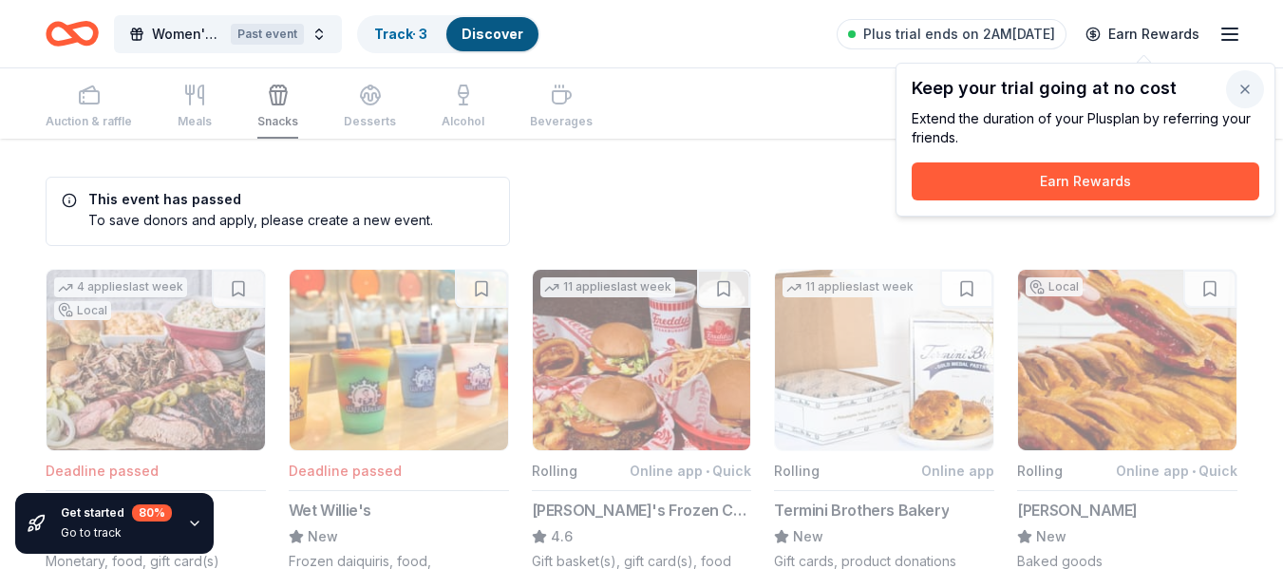
click at [1249, 89] on button "button" at bounding box center [1245, 89] width 38 height 38
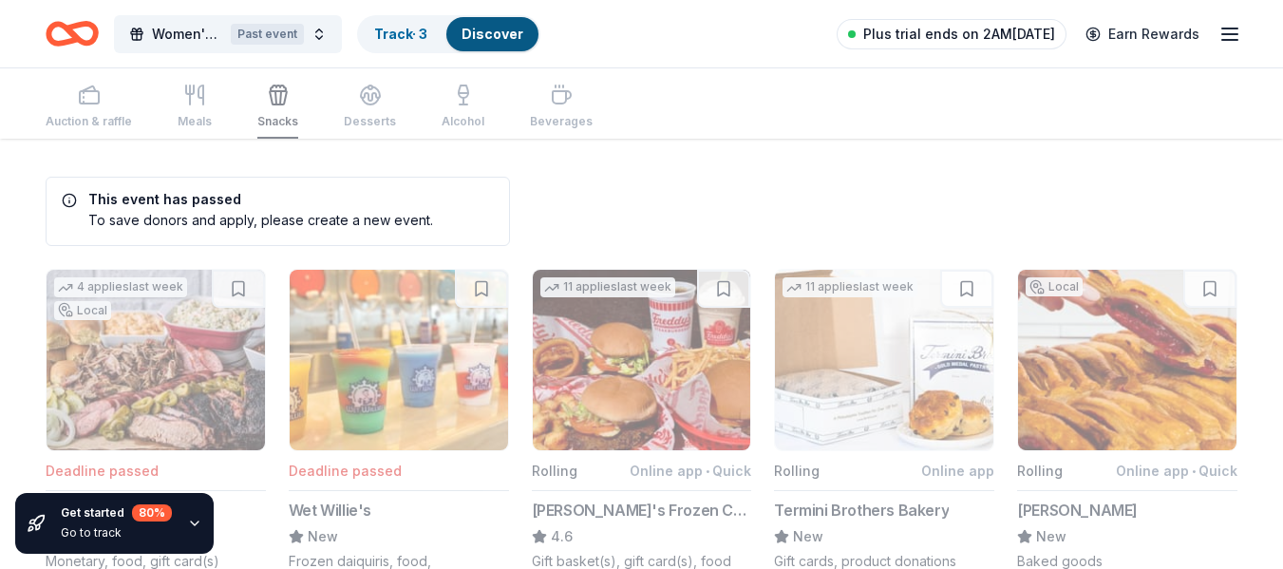
click at [1004, 34] on span "Plus trial ends on 2AM[DATE]" at bounding box center [959, 34] width 192 height 23
click at [1221, 35] on icon "button" at bounding box center [1229, 34] width 23 height 23
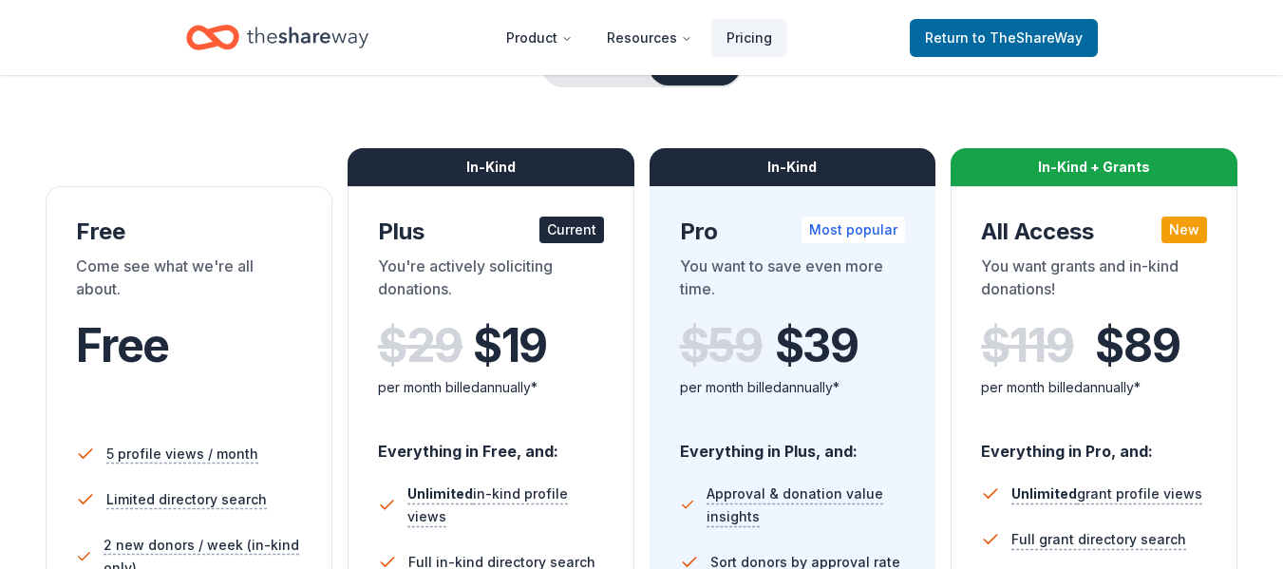
scroll to position [95, 0]
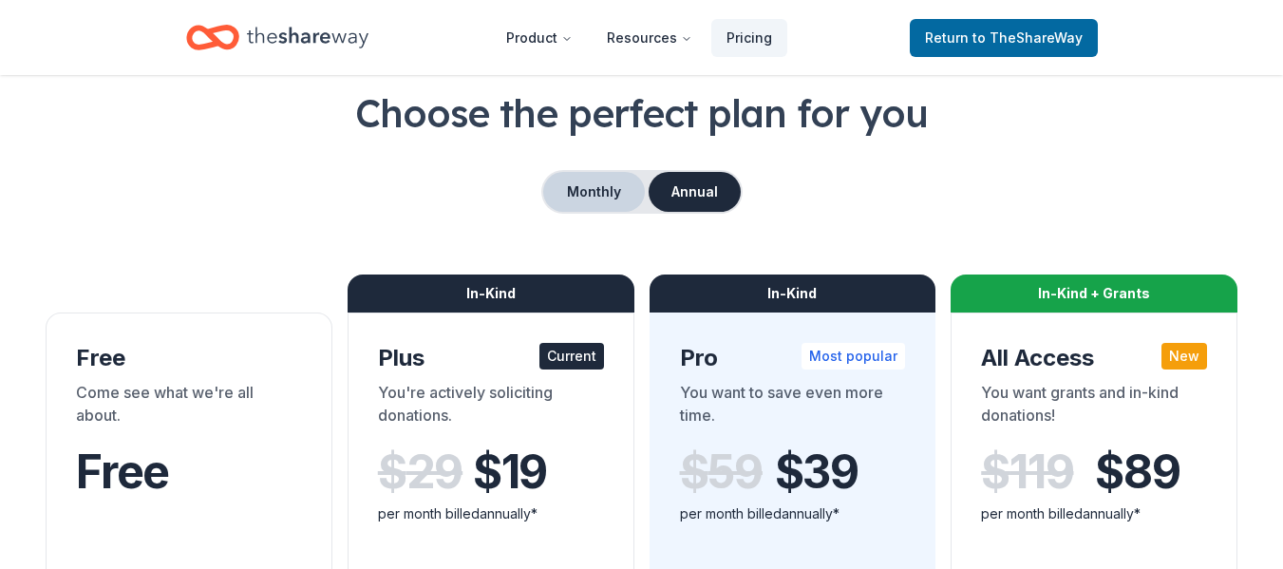
click at [605, 175] on button "Monthly" at bounding box center [594, 192] width 102 height 40
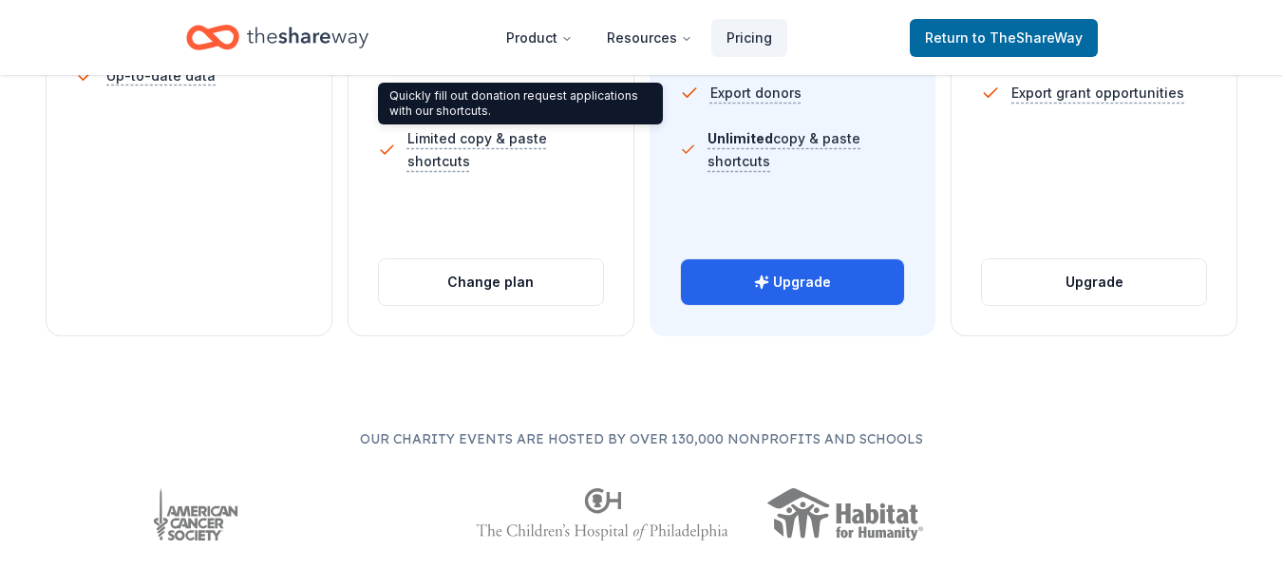
scroll to position [950, 0]
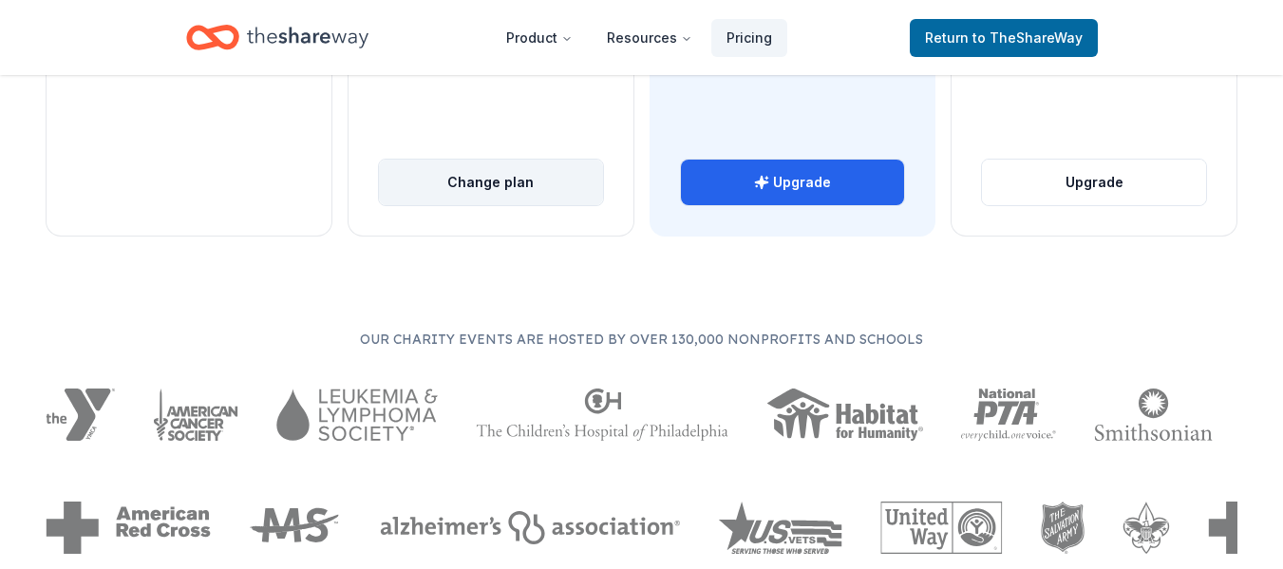
click at [513, 188] on button "Change plan" at bounding box center [491, 183] width 224 height 46
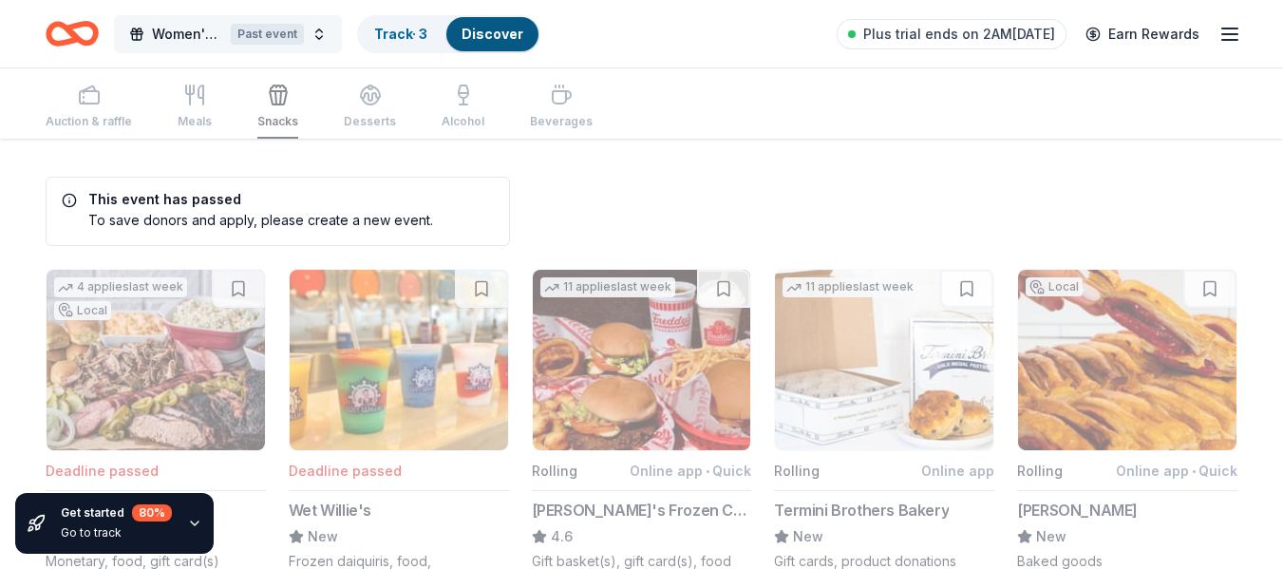
click at [187, 36] on span "Women's Free Self Defense Class" at bounding box center [187, 34] width 71 height 23
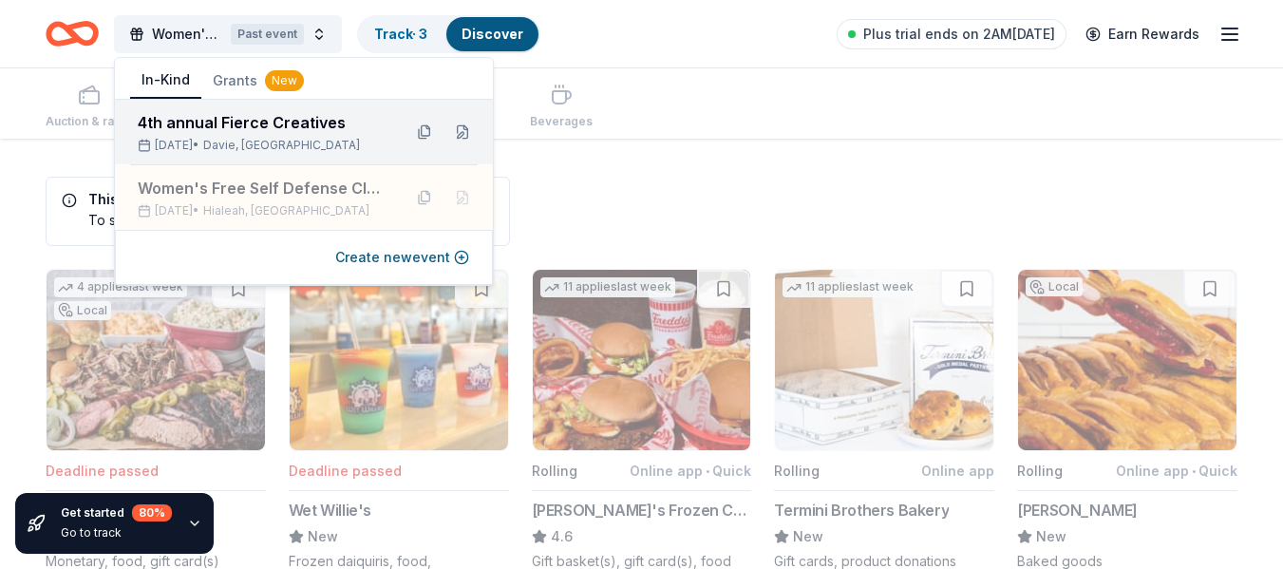
click at [233, 130] on div "4th annual Fierce Creatives" at bounding box center [262, 122] width 249 height 23
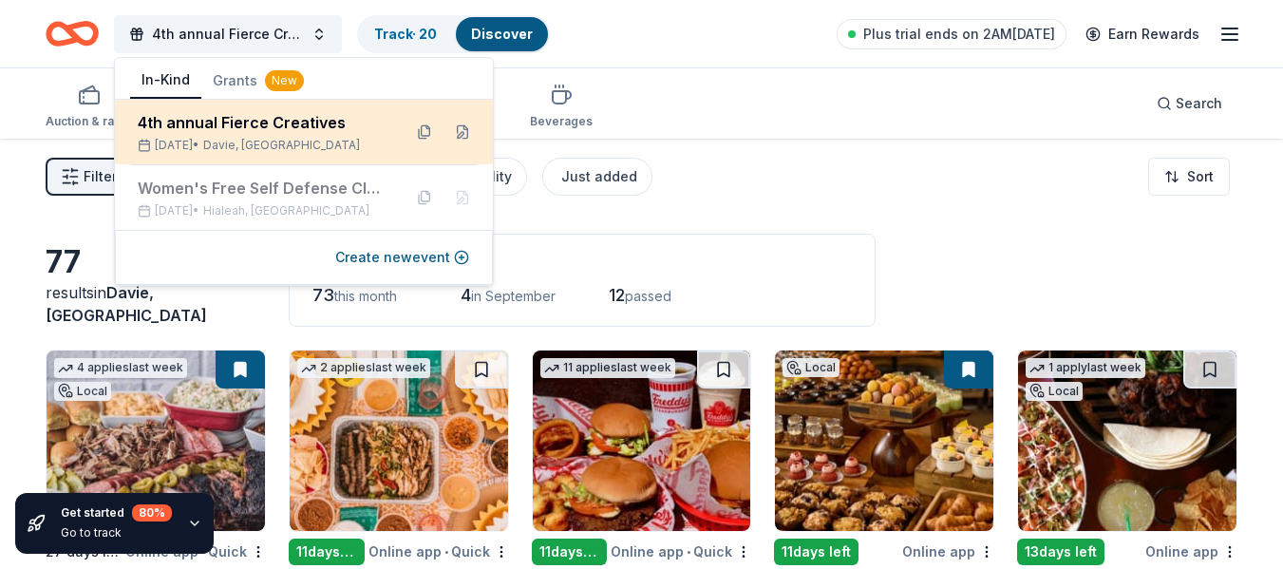
click at [210, 129] on div "4th annual Fierce Creatives" at bounding box center [262, 122] width 249 height 23
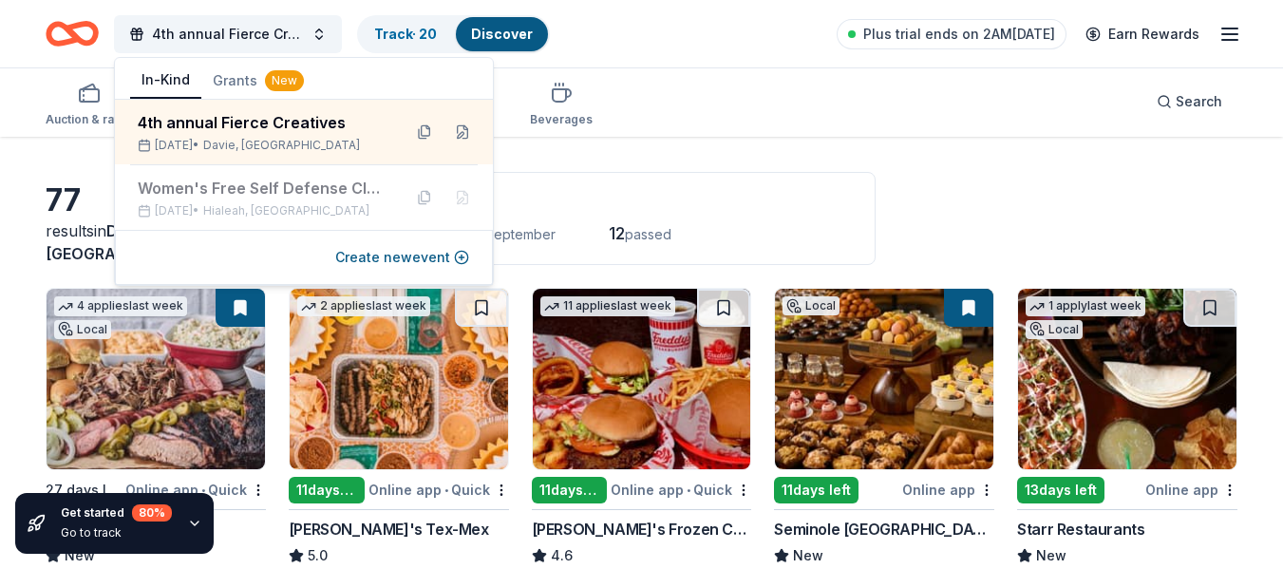
scroll to position [95, 0]
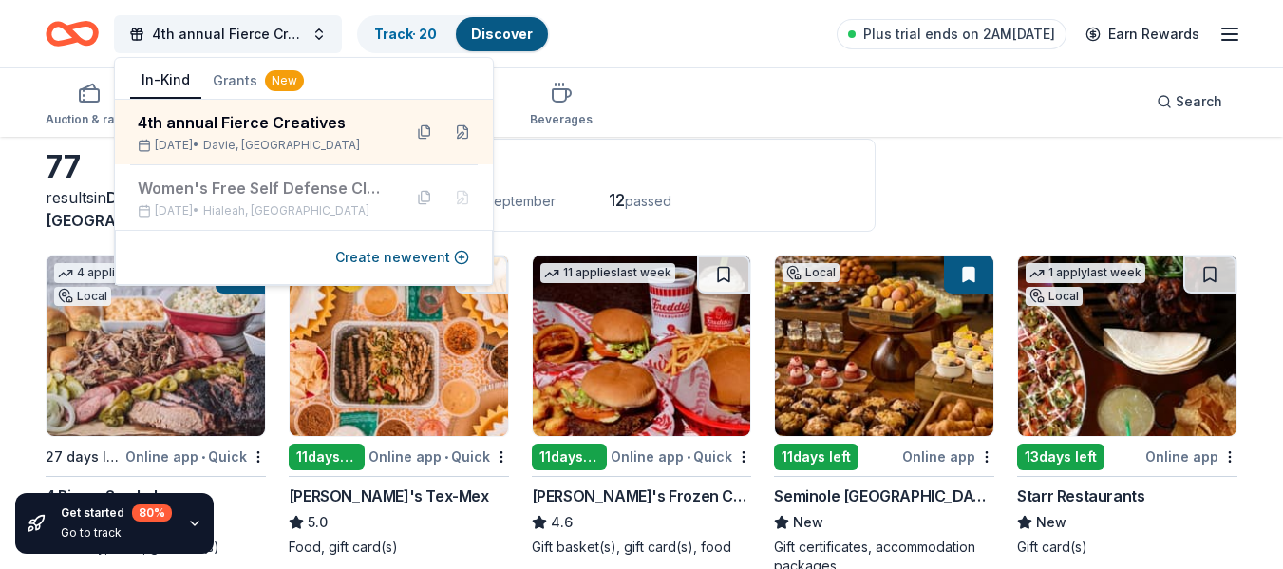
click at [708, 105] on div "Auction & raffle Meals Snacks Desserts Alcohol Beverages Search" at bounding box center [642, 101] width 1192 height 70
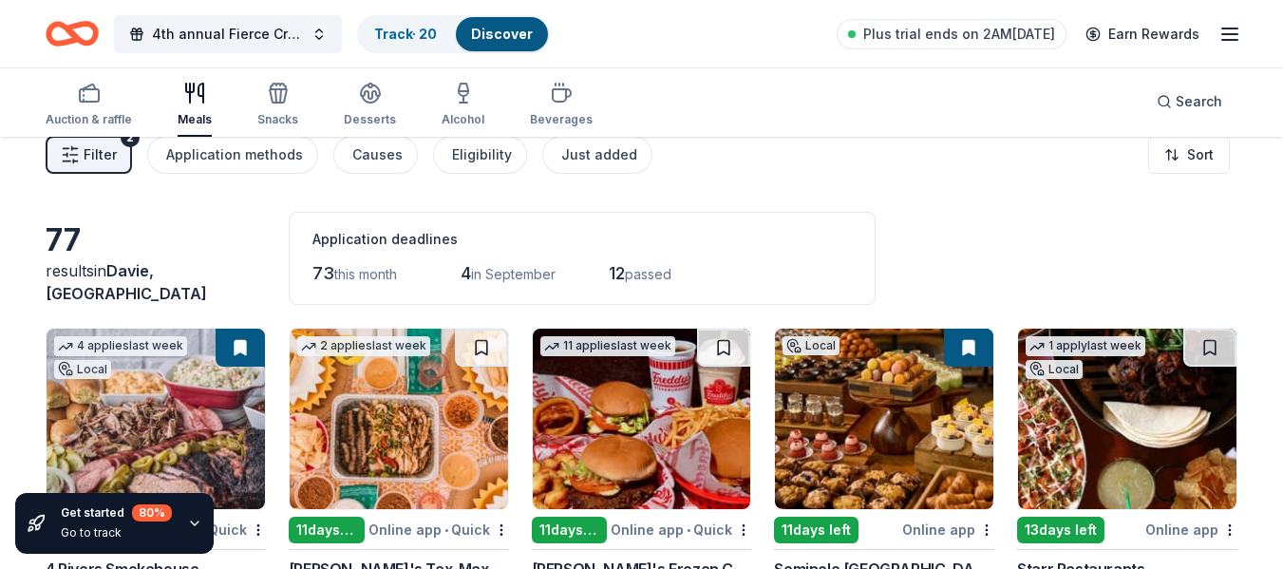
scroll to position [0, 0]
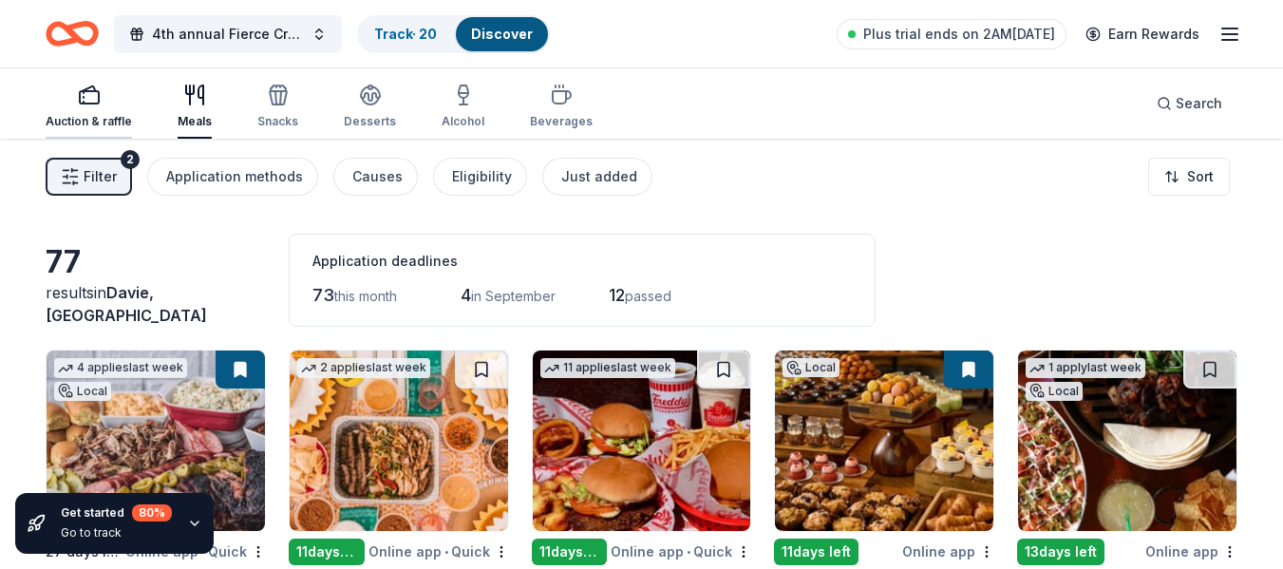
click at [81, 109] on div "Auction & raffle" at bounding box center [89, 107] width 86 height 46
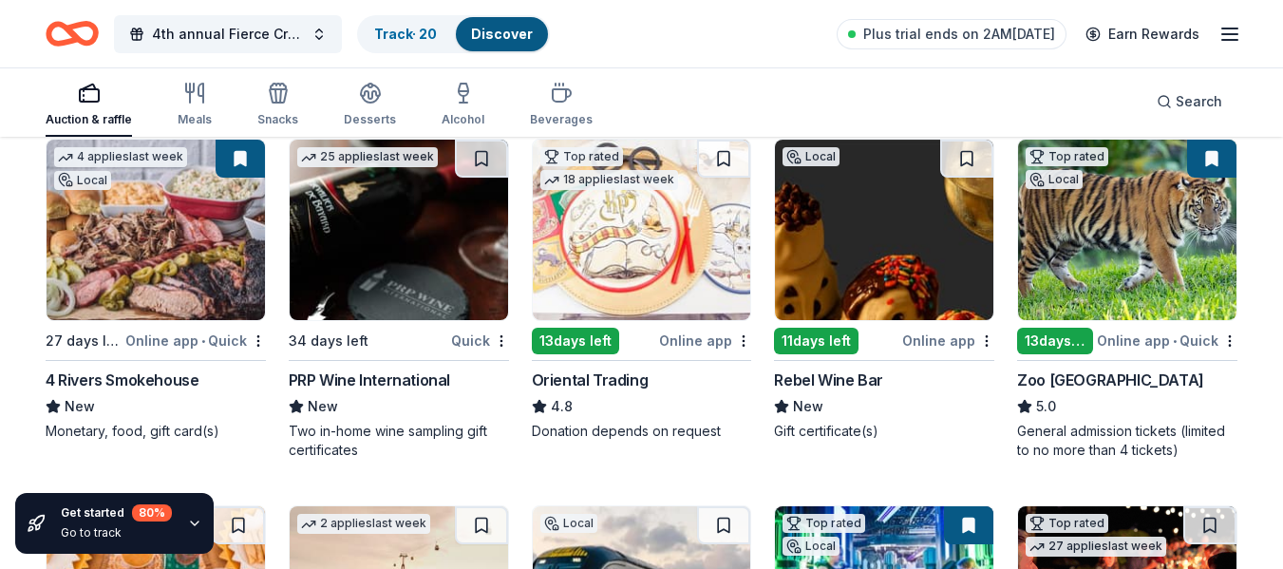
scroll to position [190, 0]
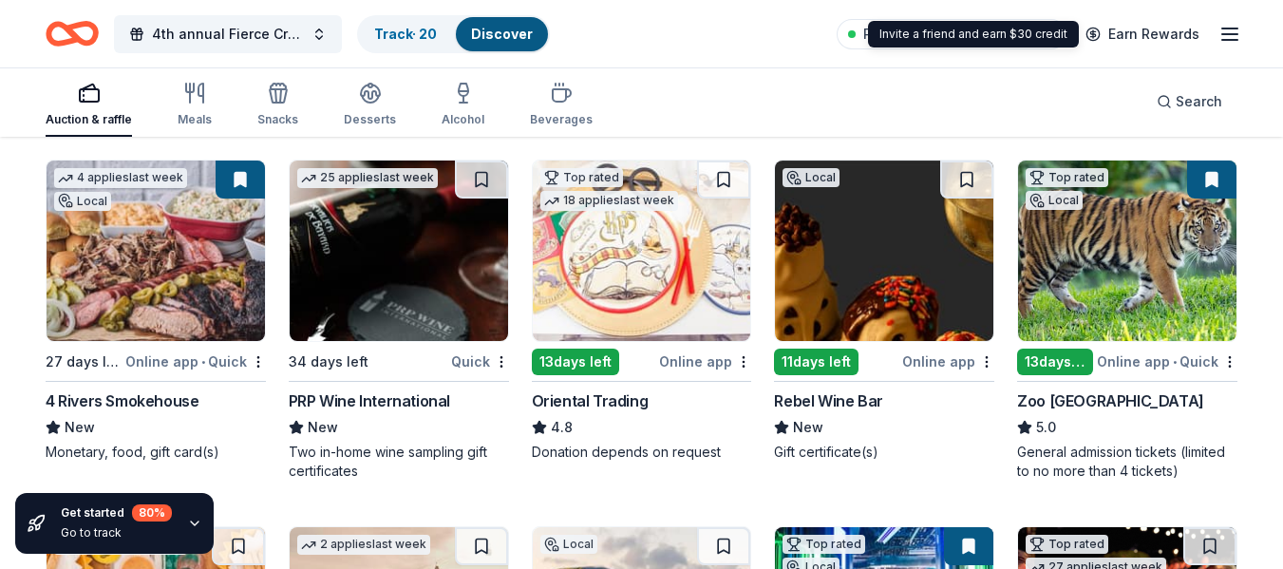
click at [1223, 35] on icon "button" at bounding box center [1229, 34] width 23 height 23
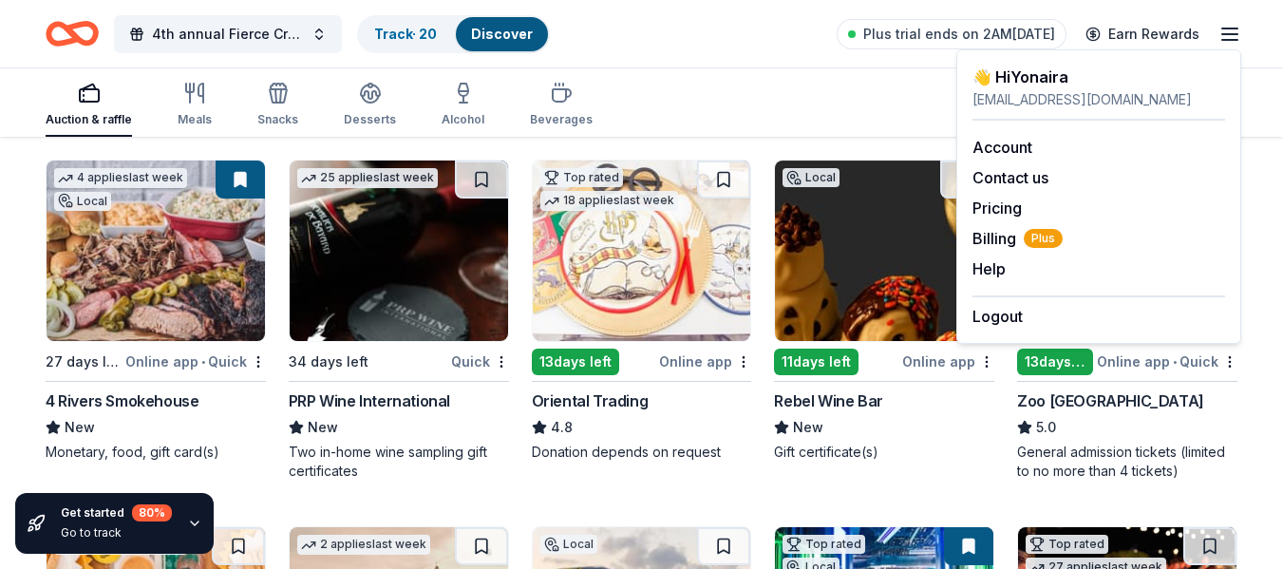
click at [725, 86] on div "Auction & raffle Meals Snacks Desserts Alcohol Beverages Search" at bounding box center [642, 101] width 1192 height 70
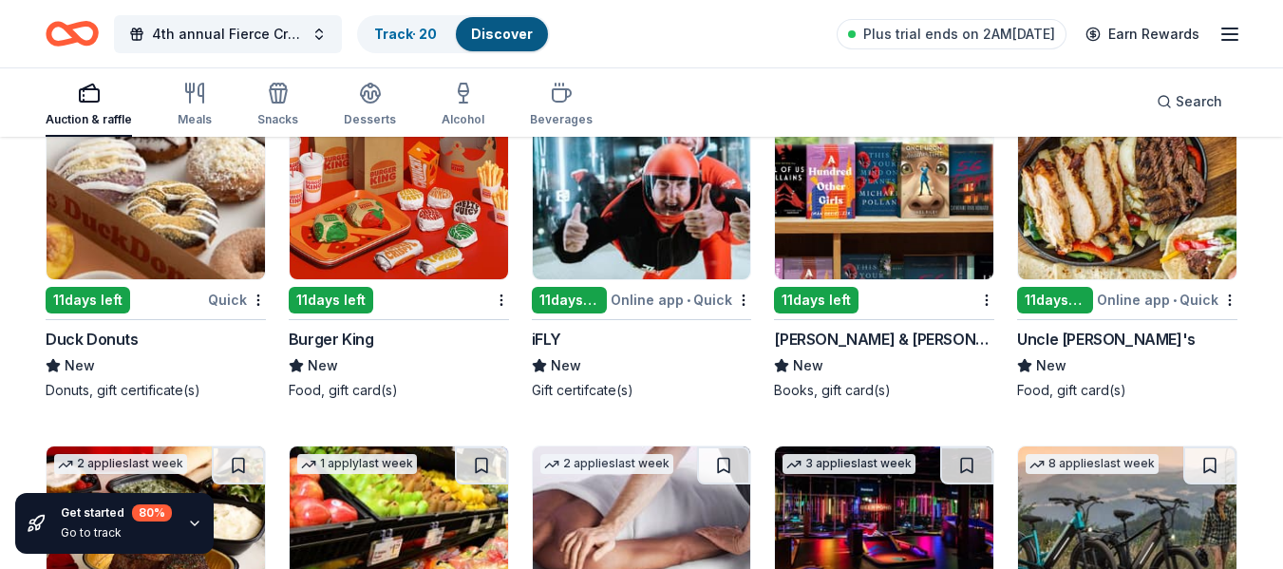
scroll to position [12510, 0]
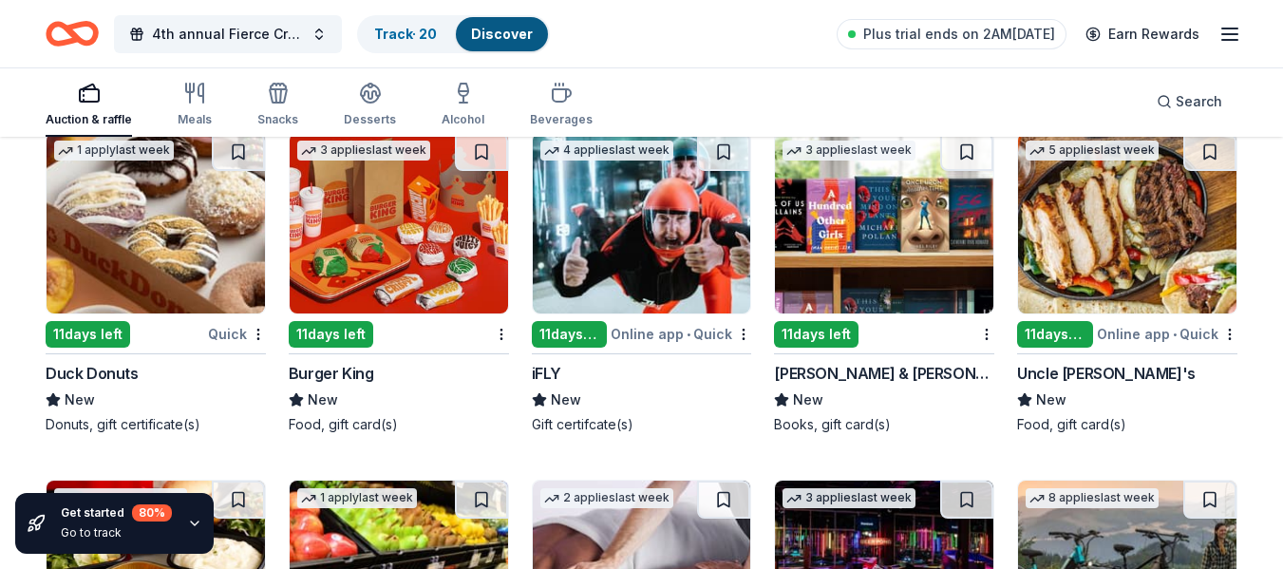
click at [648, 224] on img at bounding box center [642, 223] width 218 height 180
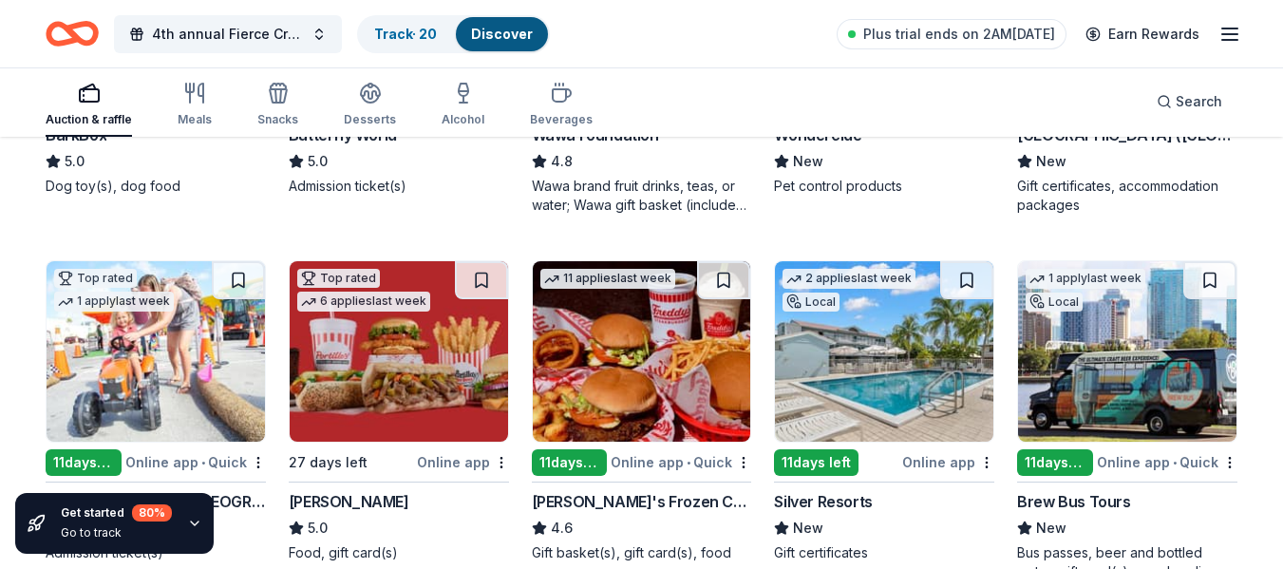
scroll to position [1244, 0]
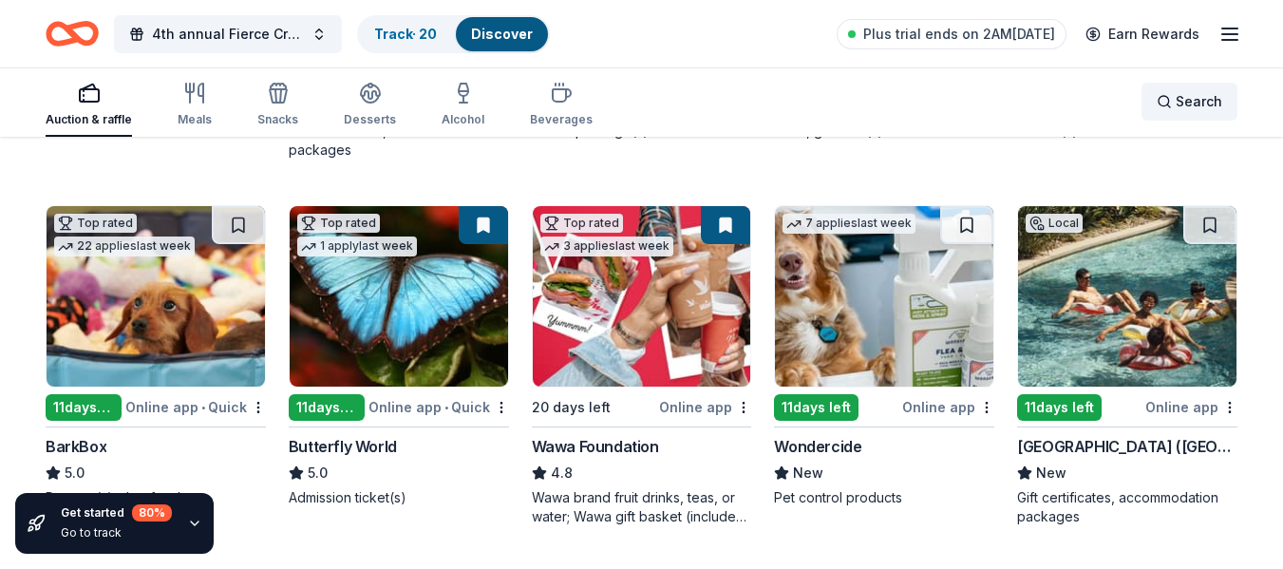
click at [1216, 90] on span "Search" at bounding box center [1199, 101] width 47 height 23
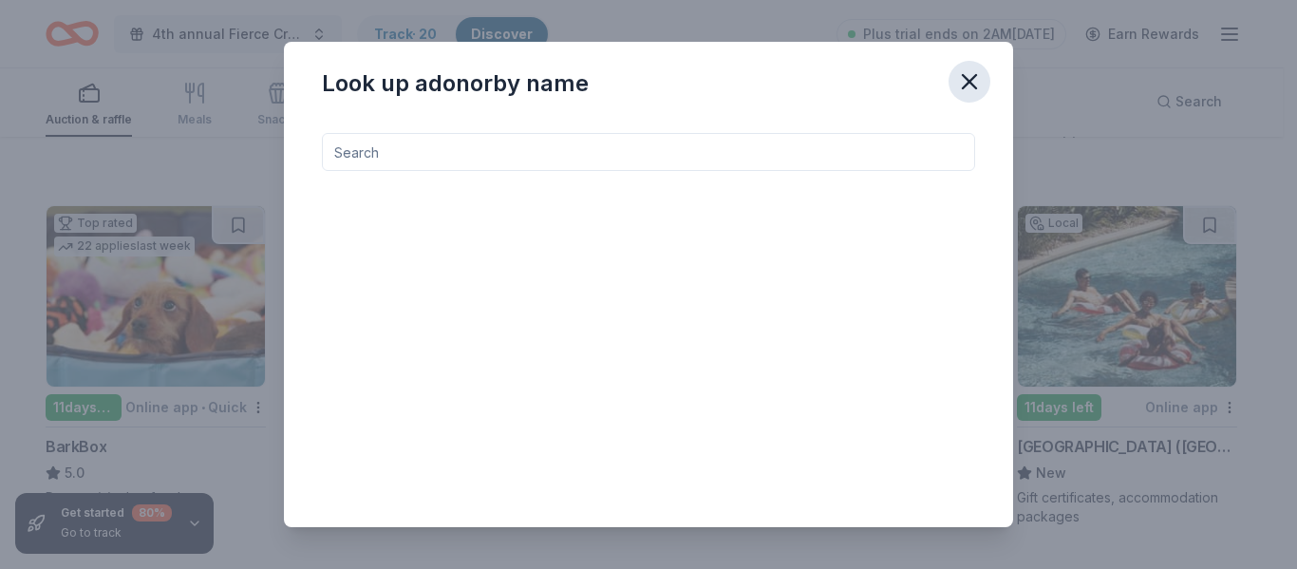
click at [971, 73] on icon "button" at bounding box center [969, 81] width 27 height 27
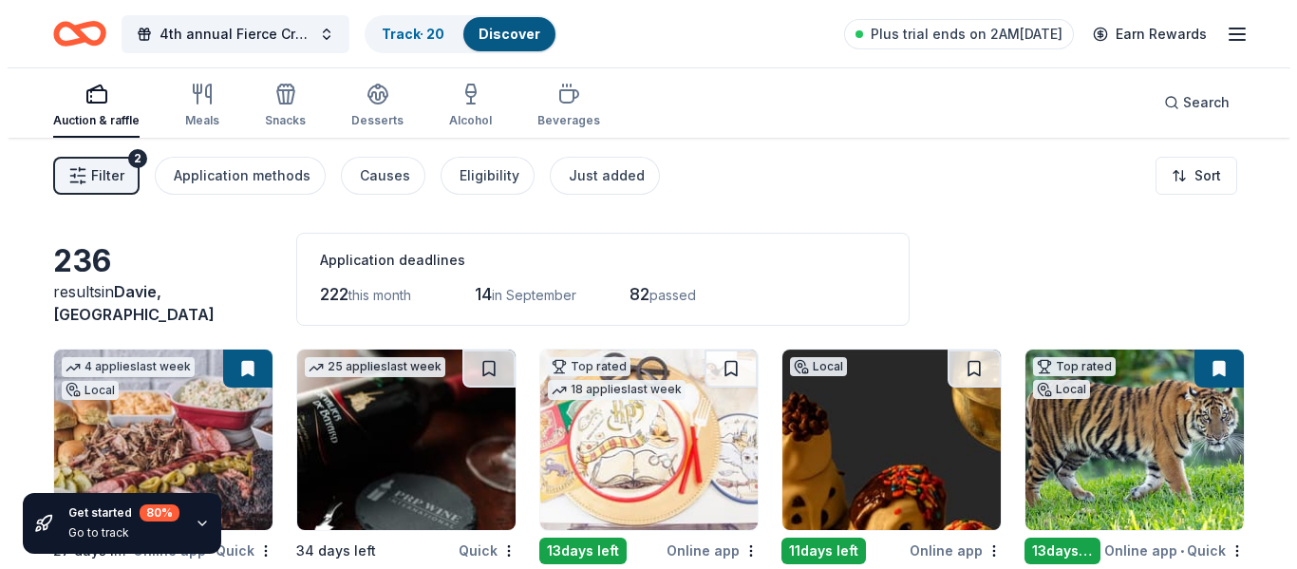
scroll to position [0, 0]
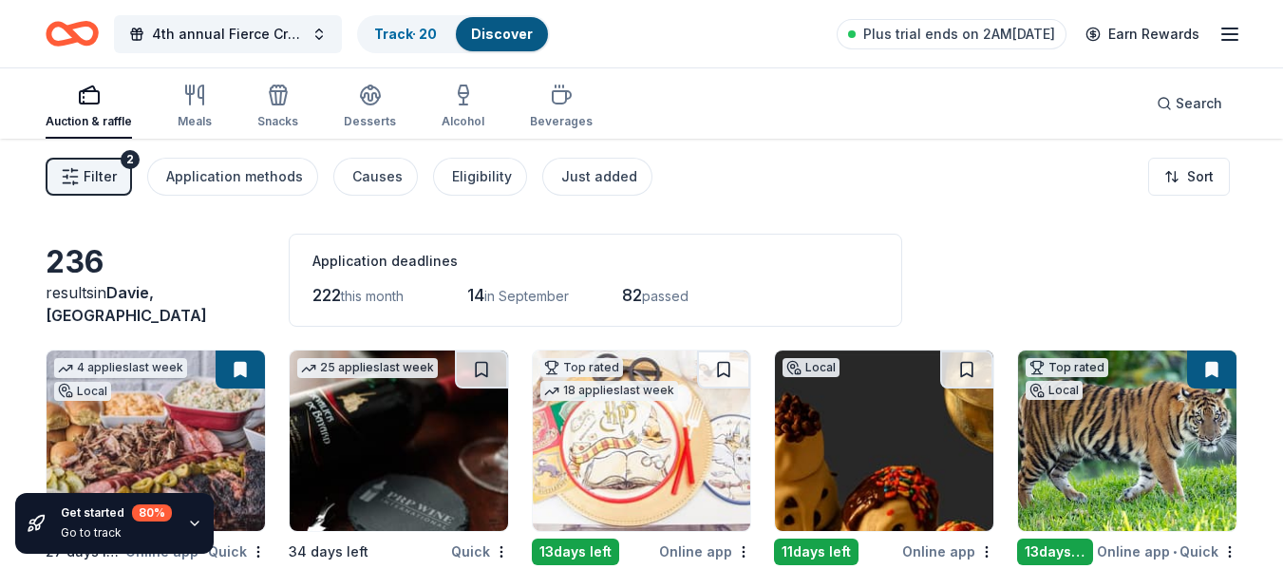
click at [89, 171] on span "Filter" at bounding box center [100, 176] width 33 height 23
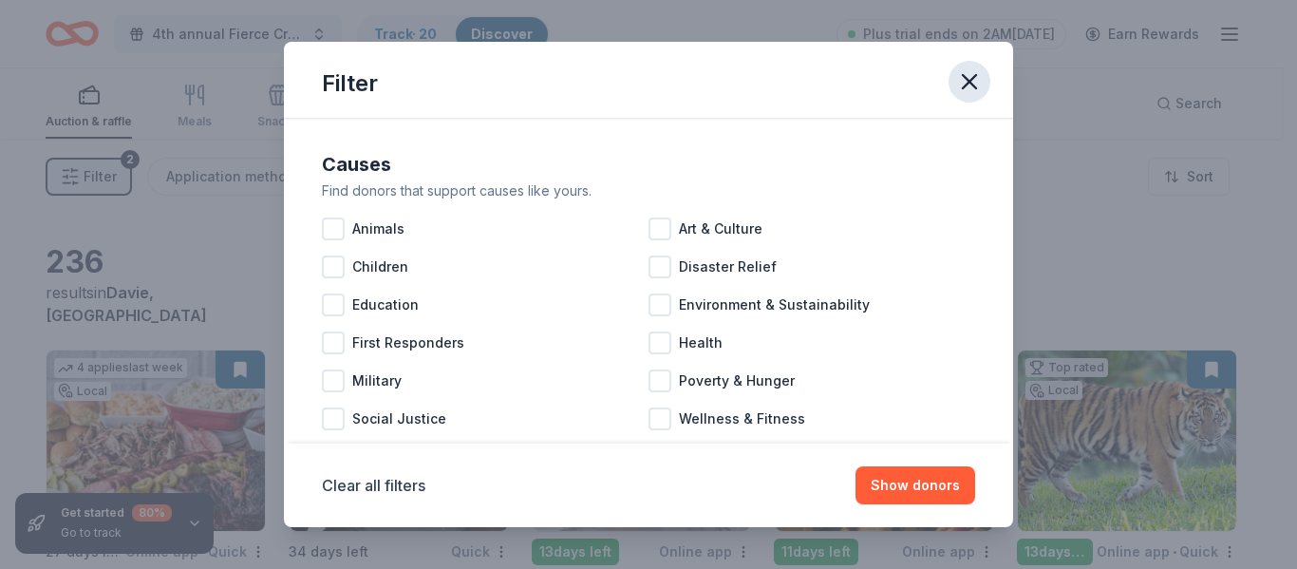
click at [969, 81] on icon "button" at bounding box center [969, 81] width 13 height 13
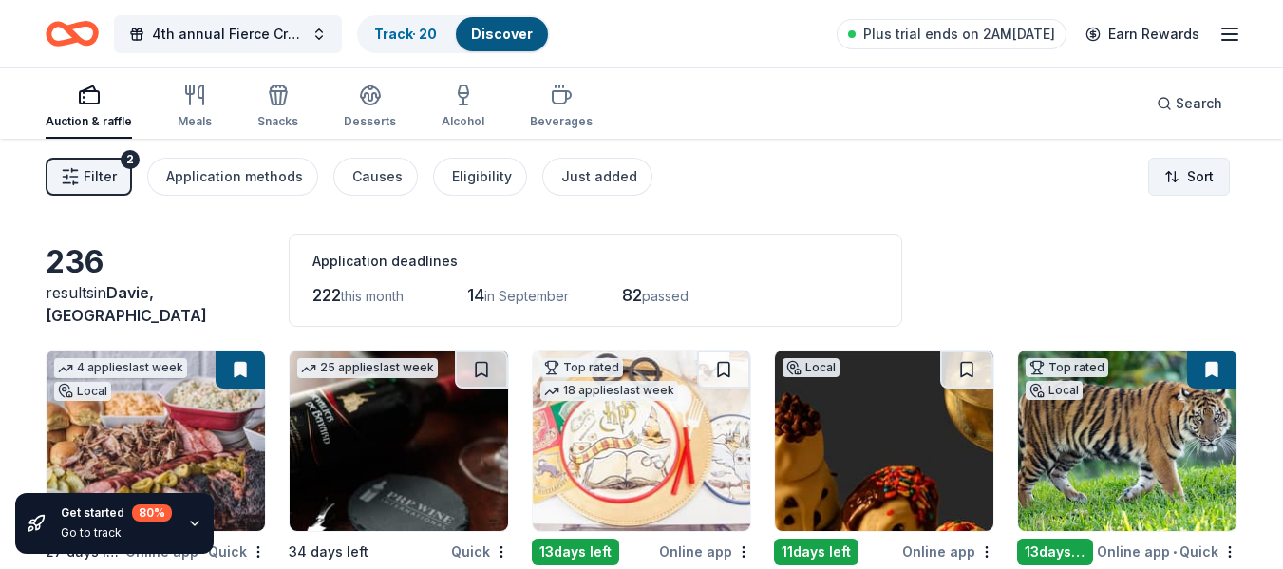
click at [1178, 175] on html "4th annual Fierce Creatives Track · 20 Discover Plus trial ends on 2AM, 8/12 Ea…" at bounding box center [641, 284] width 1283 height 569
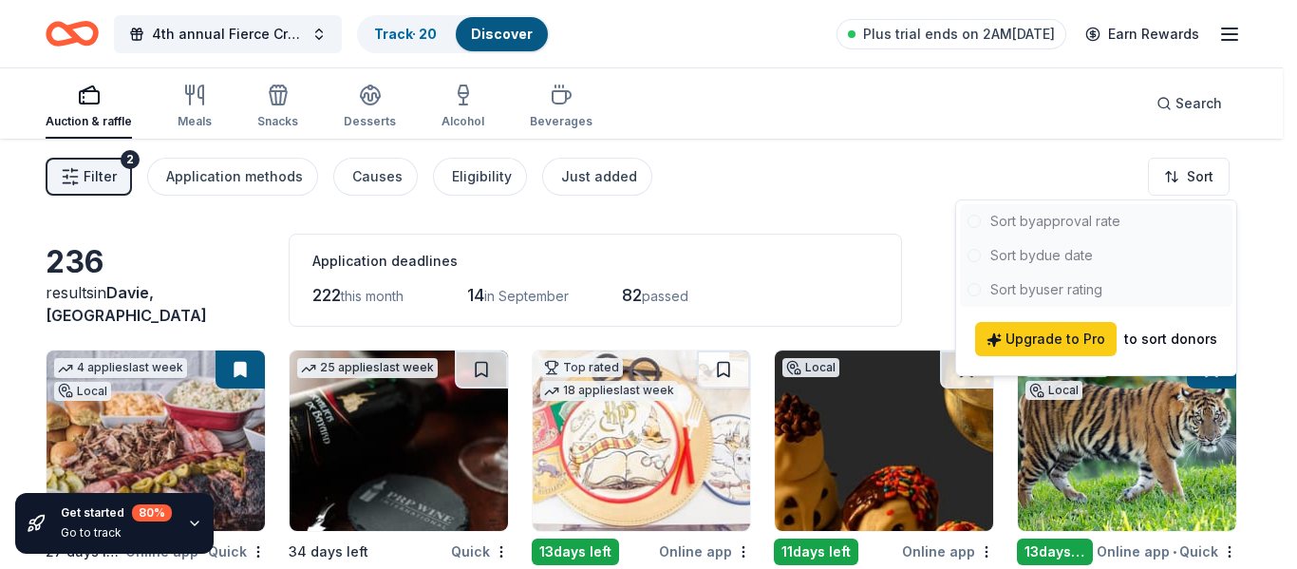
click at [974, 151] on html "4th annual Fierce Creatives Track · 20 Discover Plus trial ends on 2AM, 8/12 Ea…" at bounding box center [648, 284] width 1297 height 569
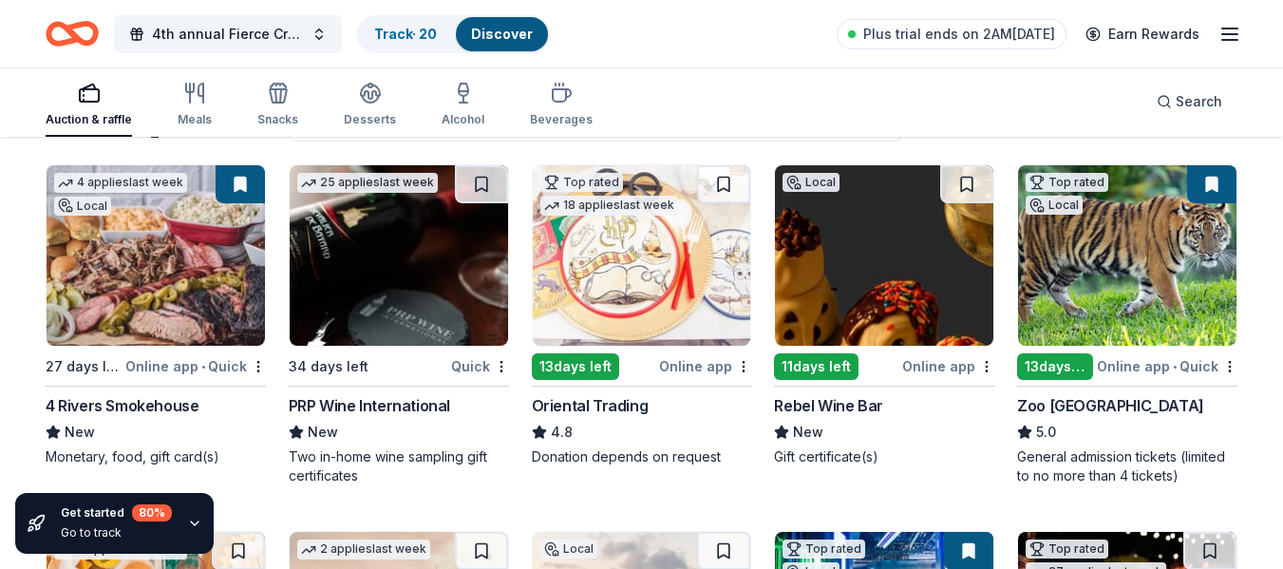
scroll to position [190, 0]
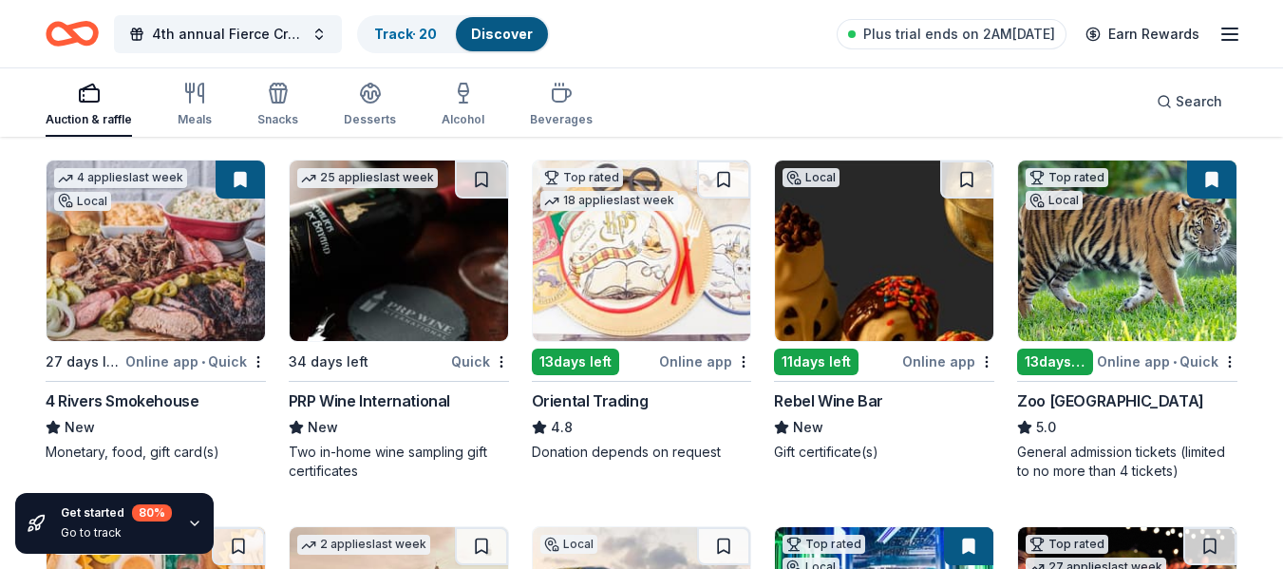
click at [751, 89] on div "Auction & raffle Meals Snacks Desserts Alcohol Beverages Search" at bounding box center [642, 101] width 1192 height 70
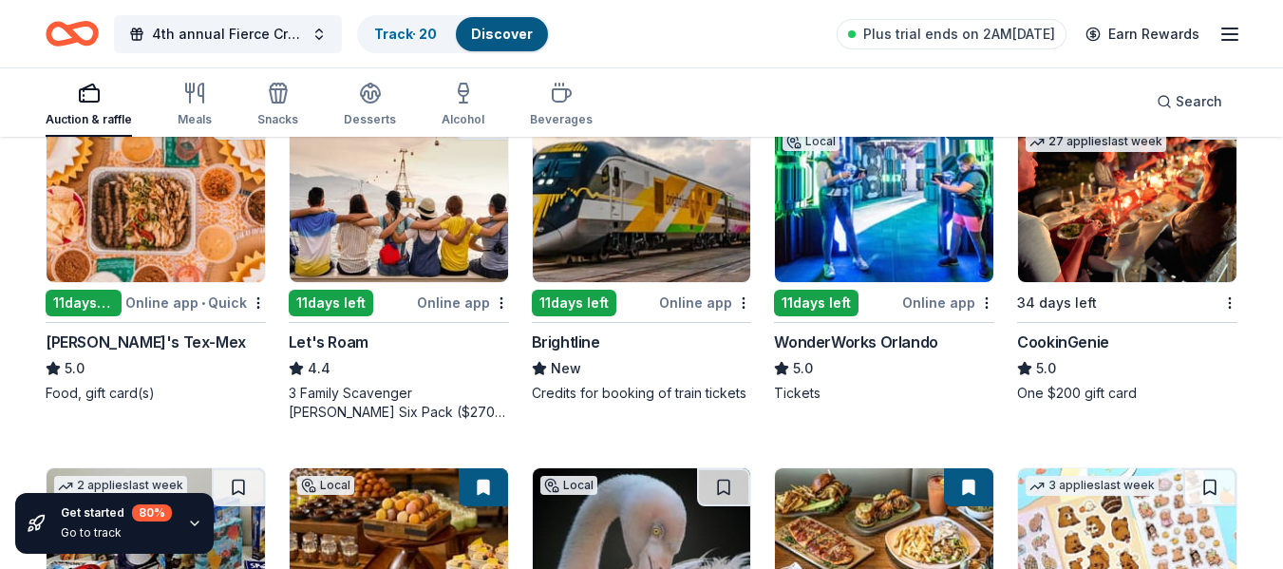
scroll to position [564, 0]
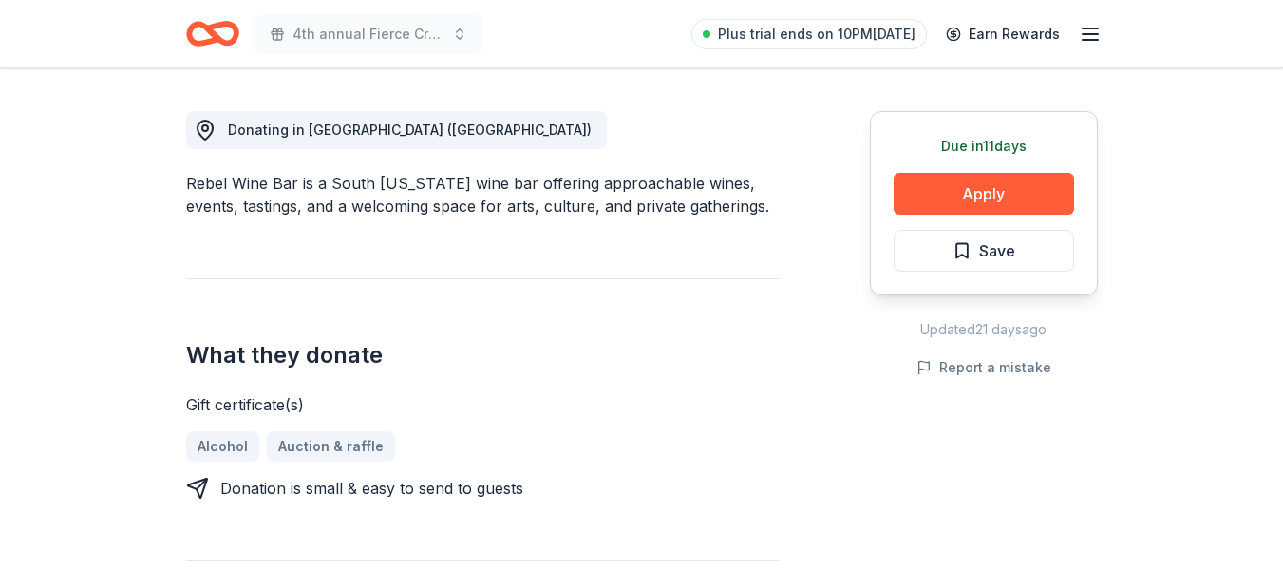
scroll to position [570, 0]
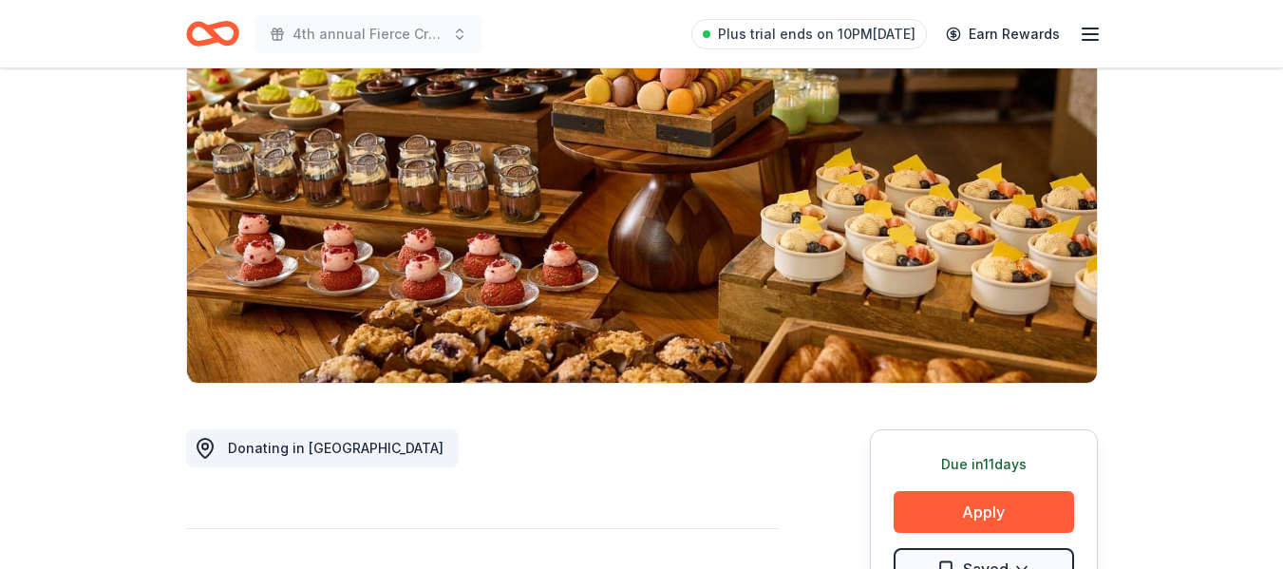
scroll to position [190, 0]
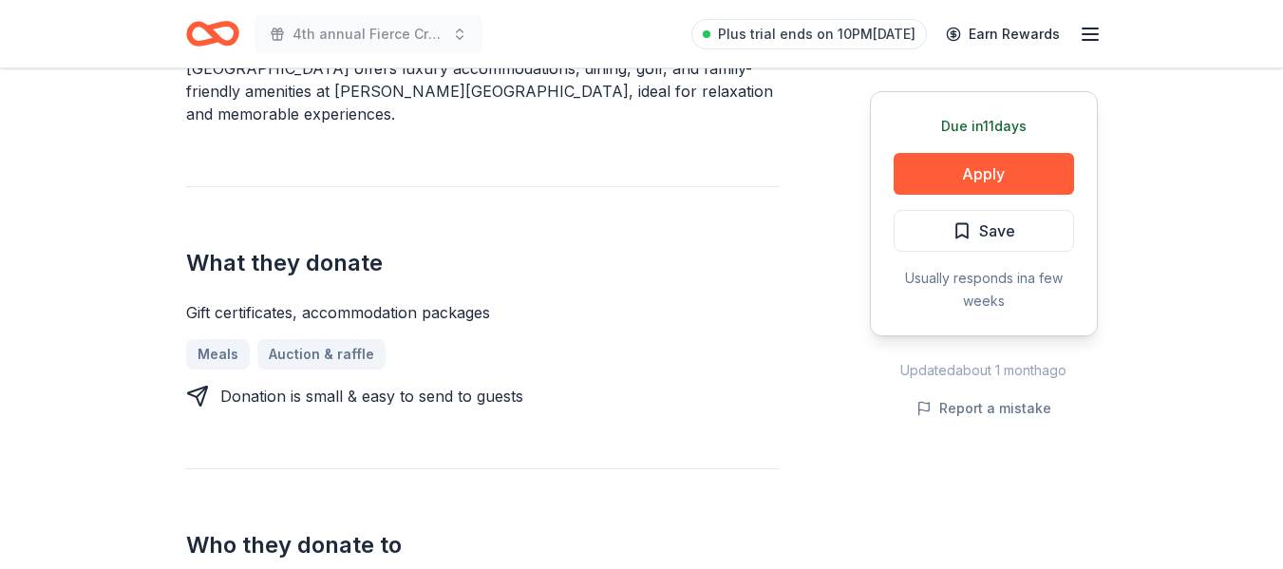
scroll to position [665, 0]
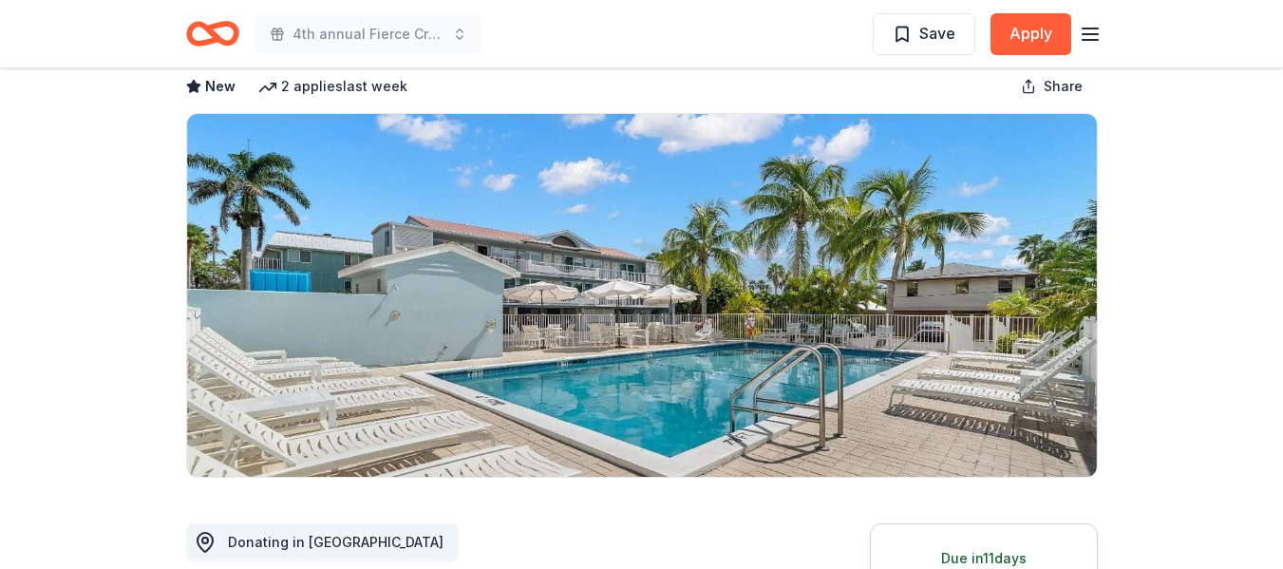
scroll to position [95, 0]
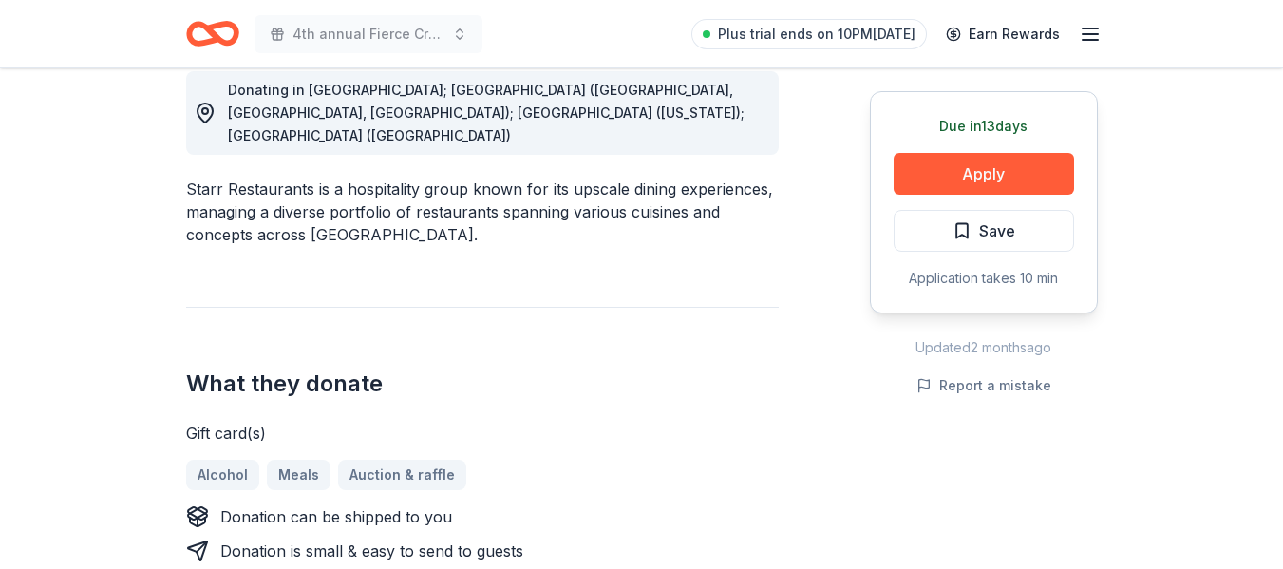
scroll to position [475, 0]
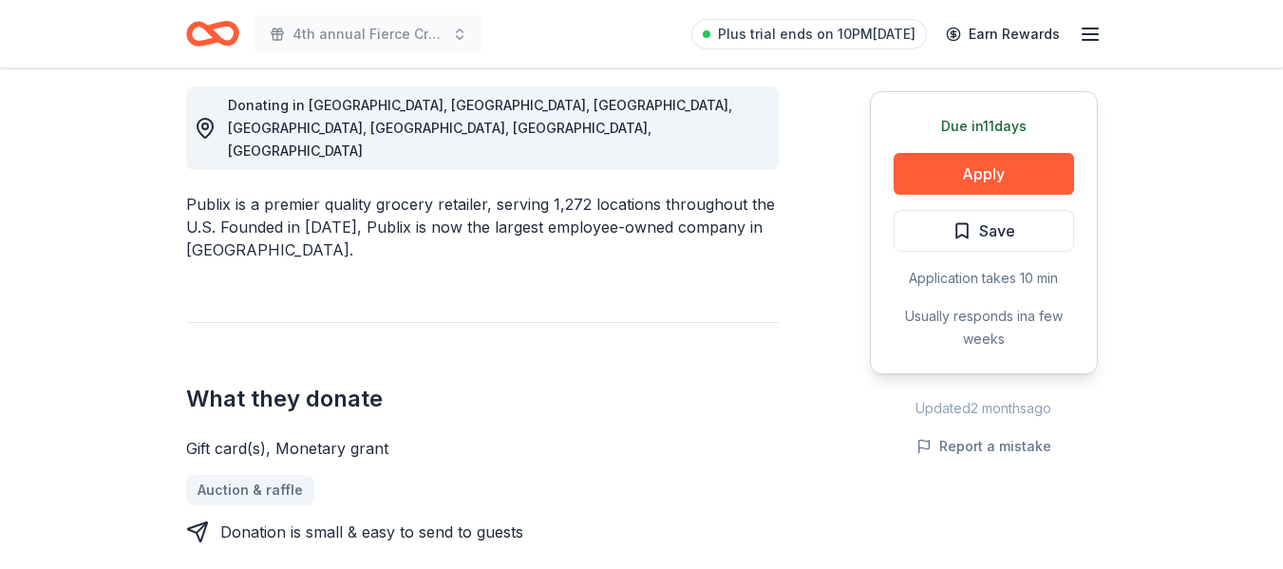
scroll to position [570, 0]
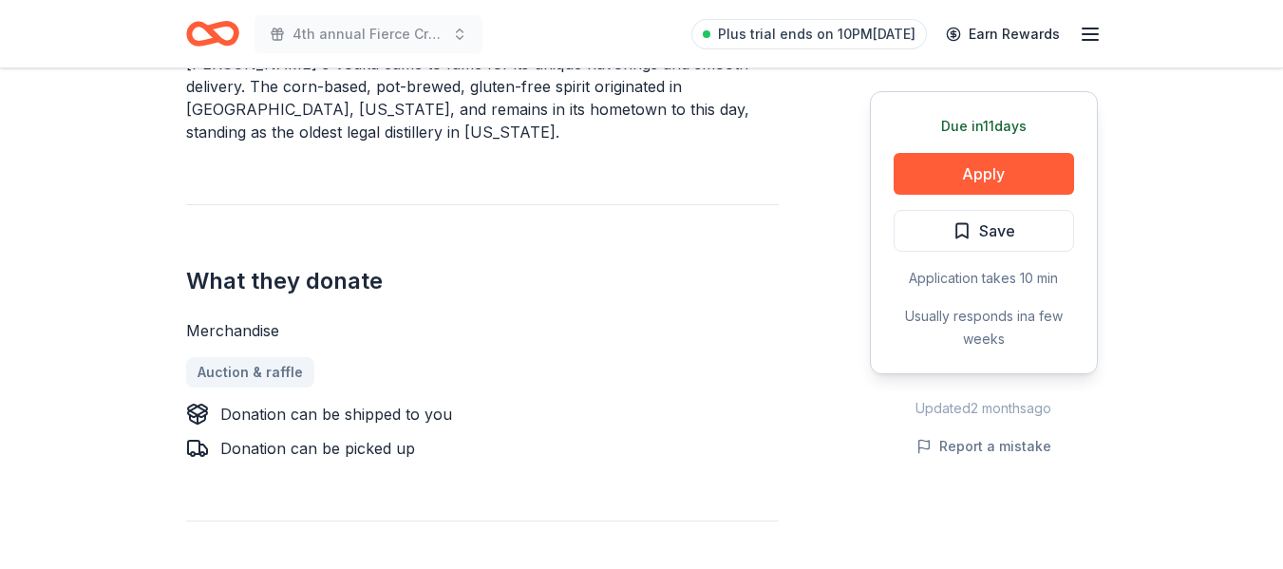
scroll to position [665, 0]
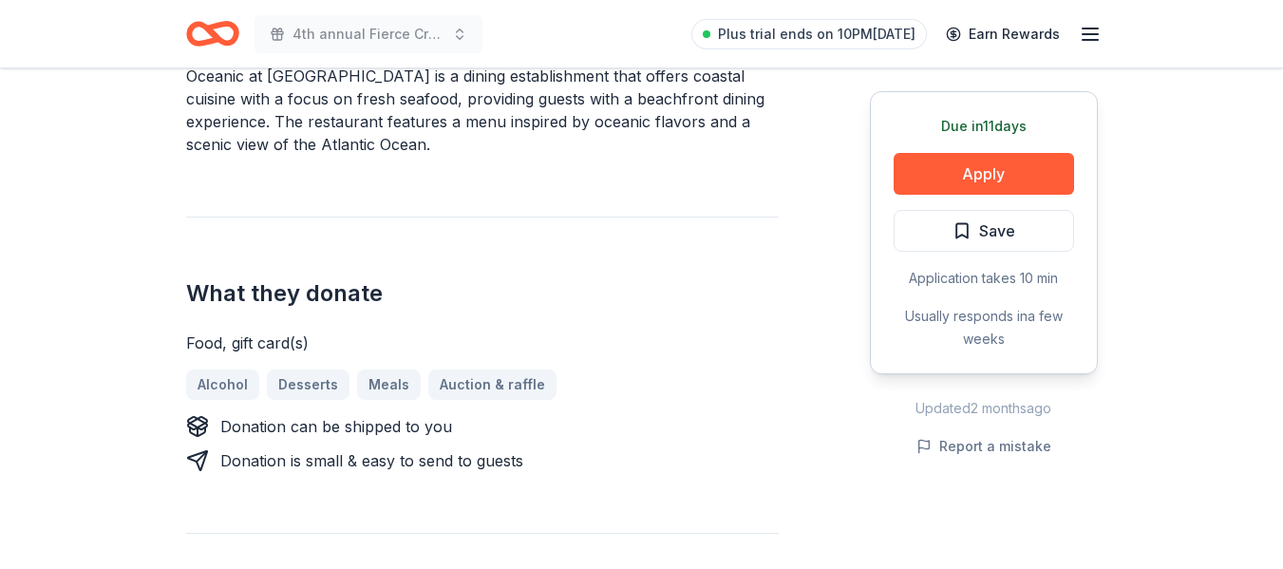
scroll to position [665, 0]
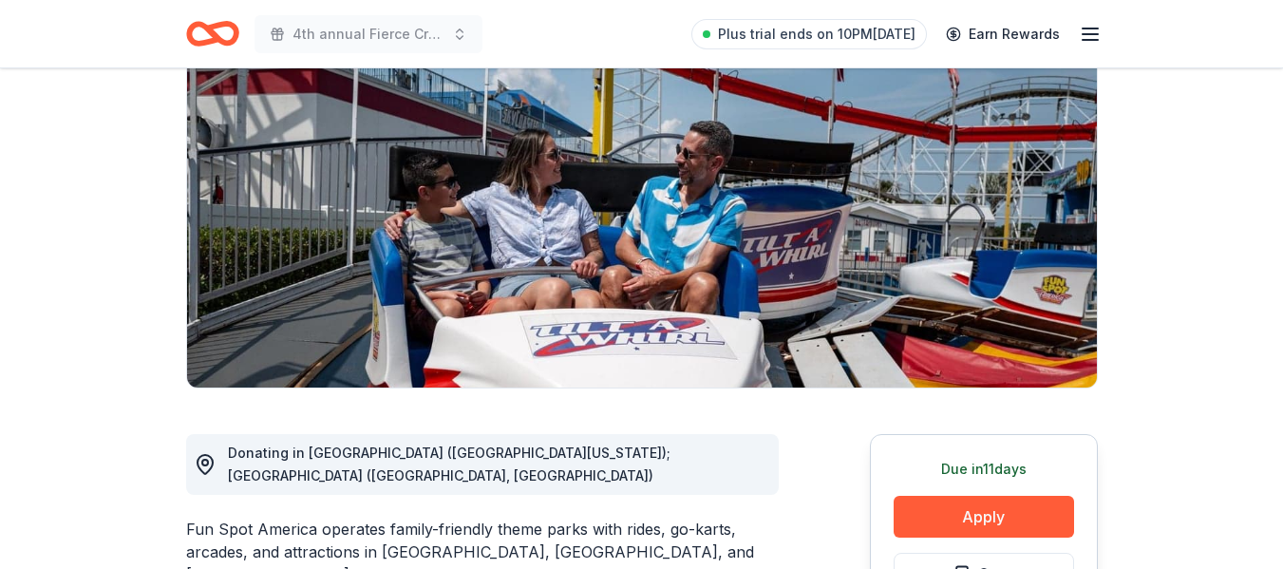
scroll to position [190, 0]
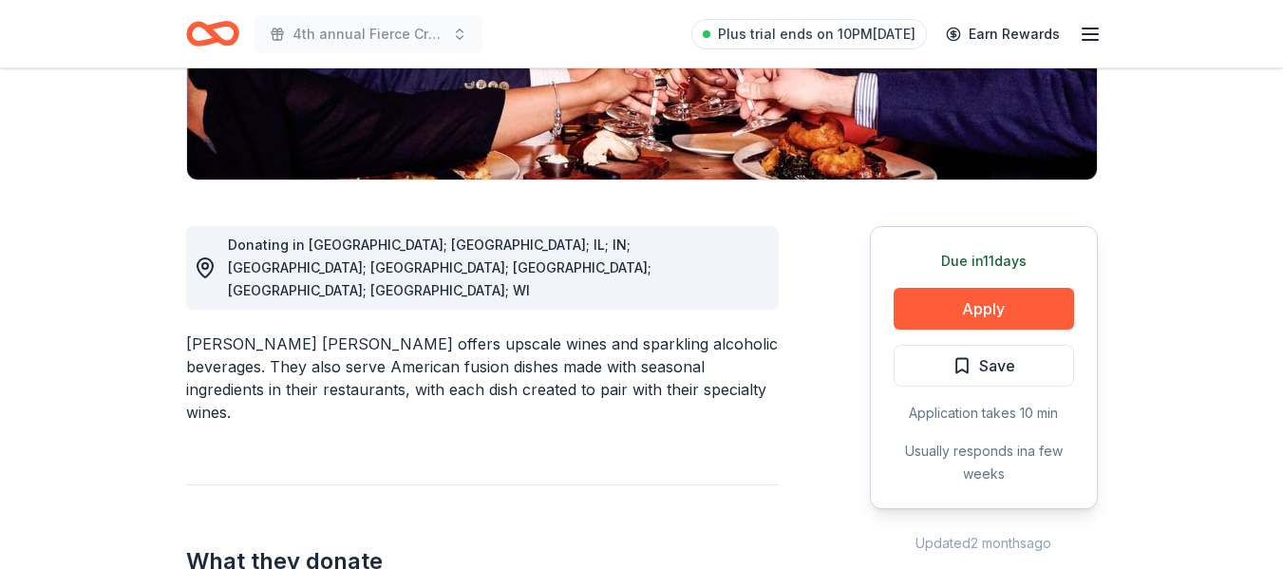
scroll to position [665, 0]
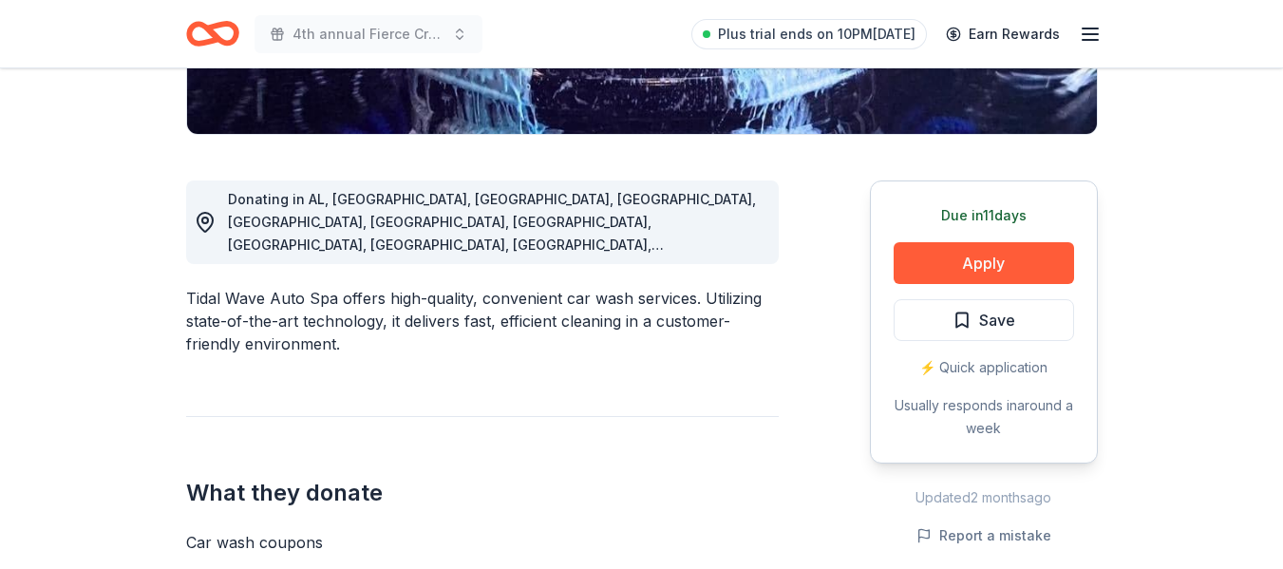
scroll to position [475, 0]
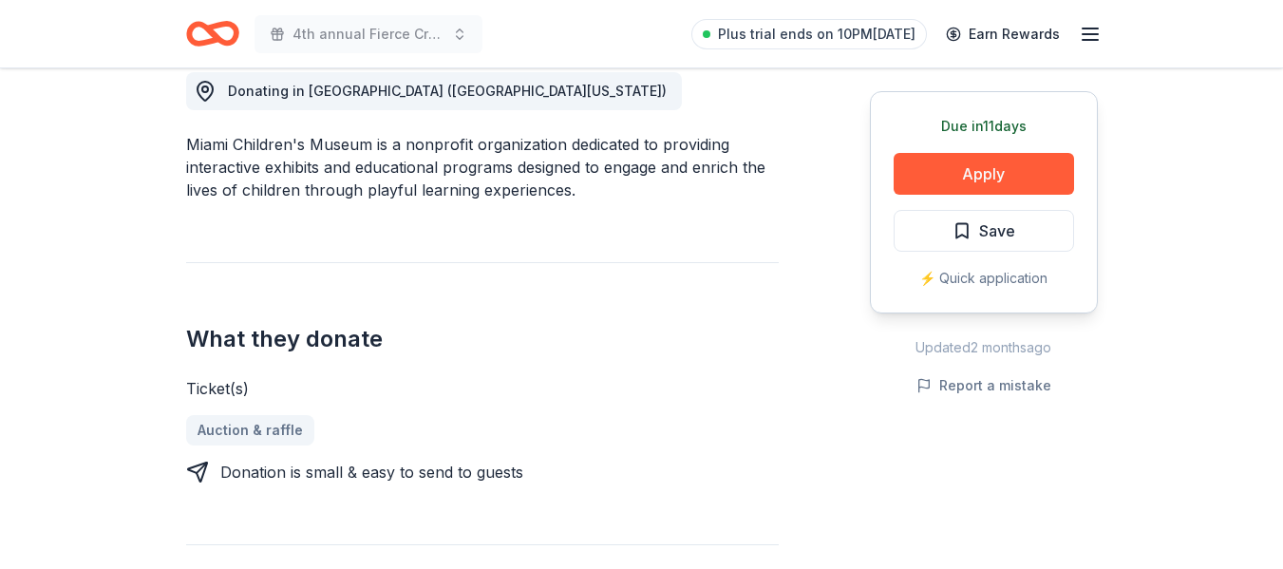
scroll to position [570, 0]
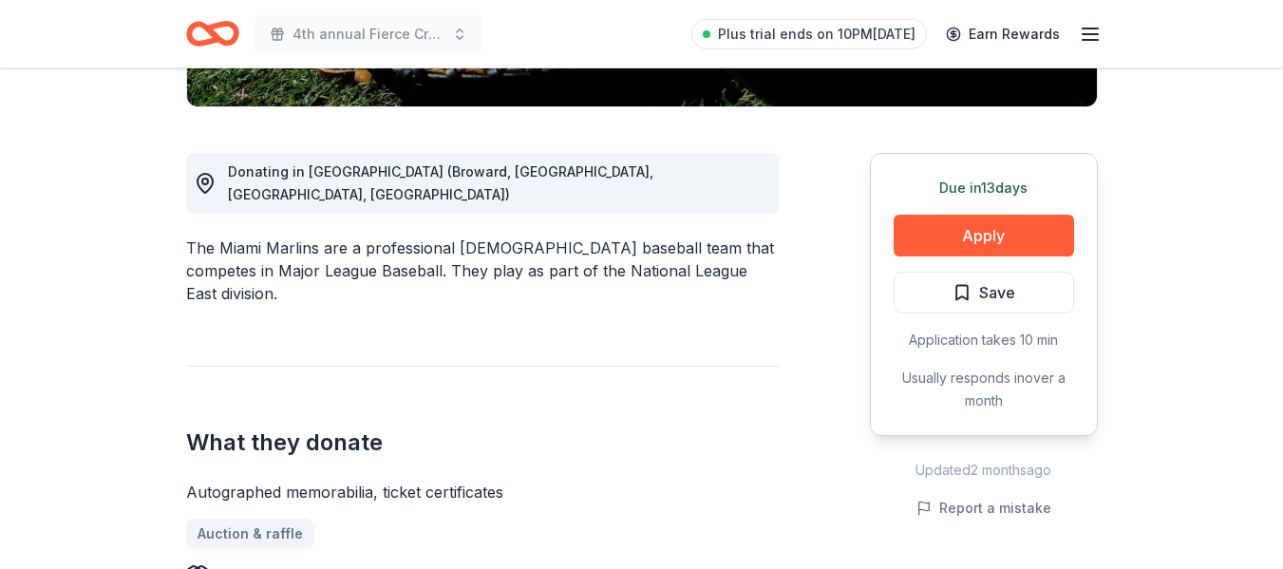
scroll to position [475, 0]
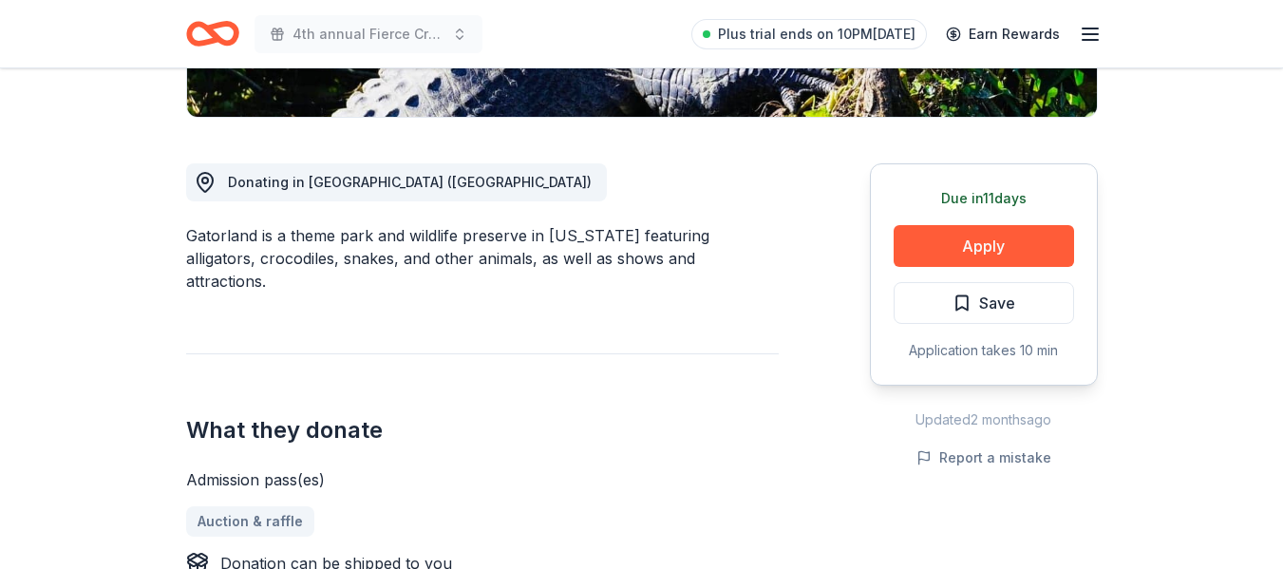
scroll to position [475, 0]
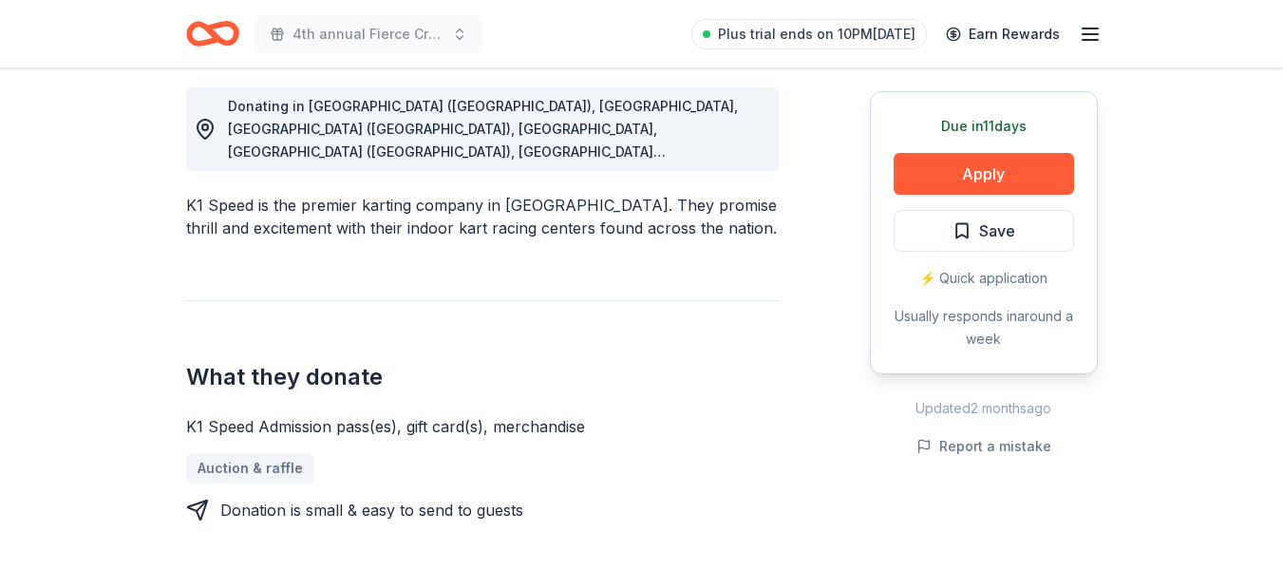
scroll to position [570, 0]
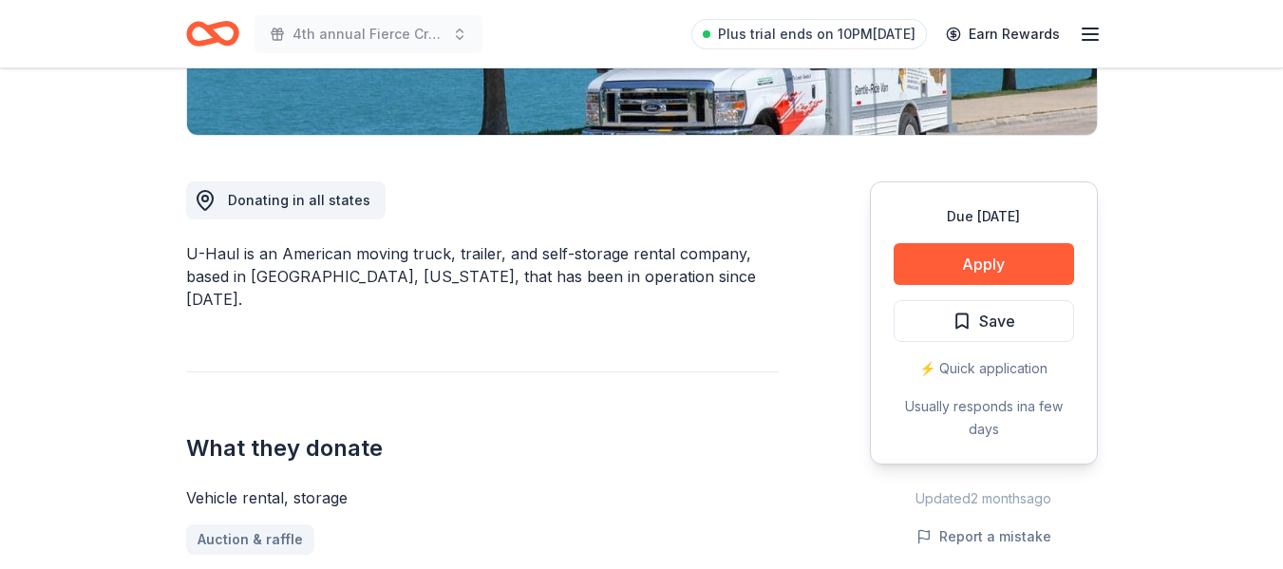
scroll to position [570, 0]
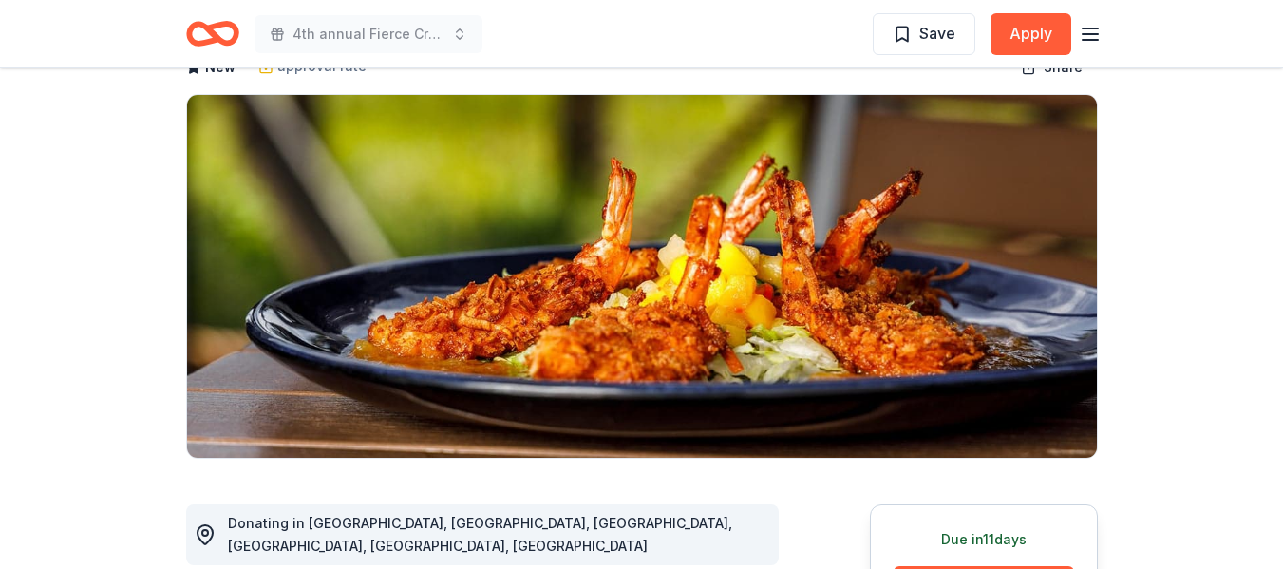
scroll to position [380, 0]
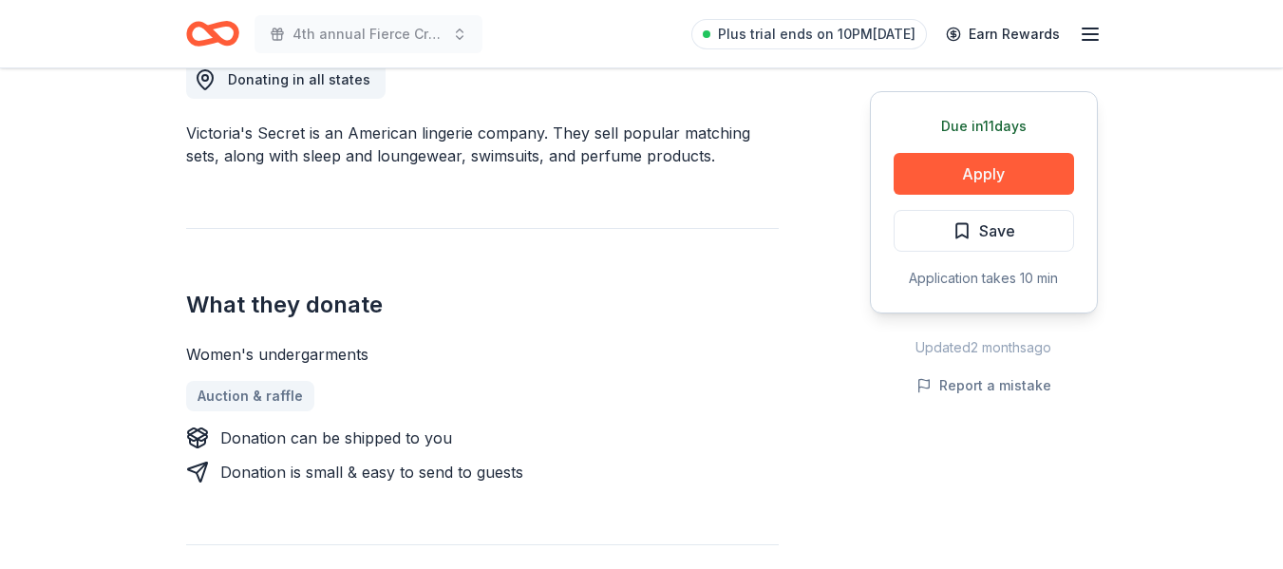
scroll to position [570, 0]
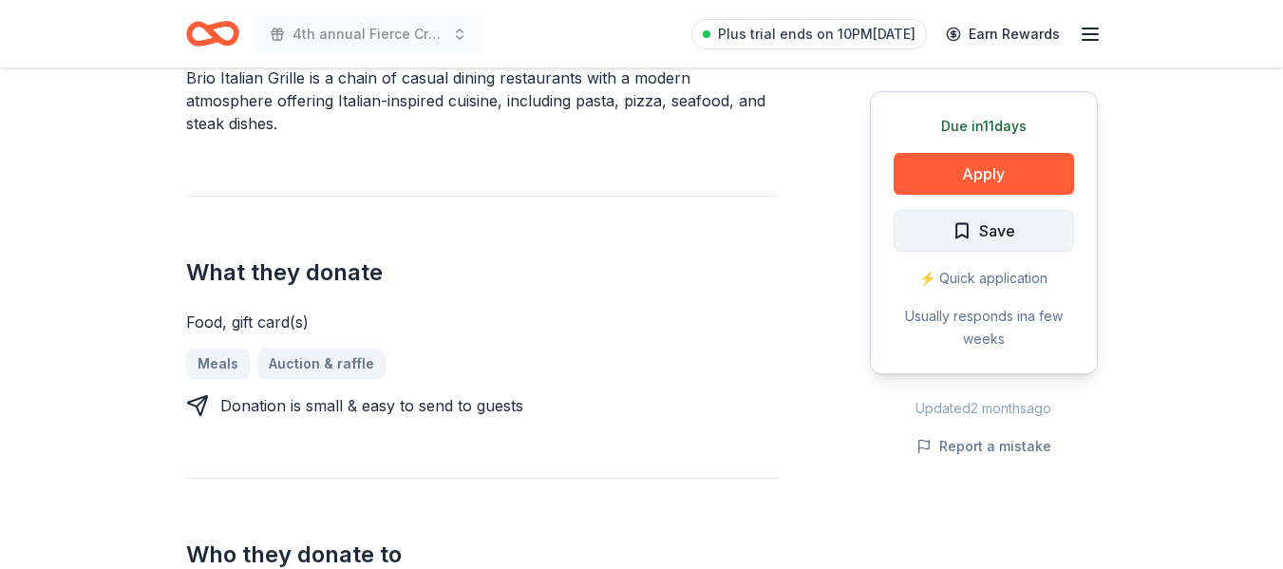
scroll to position [665, 0]
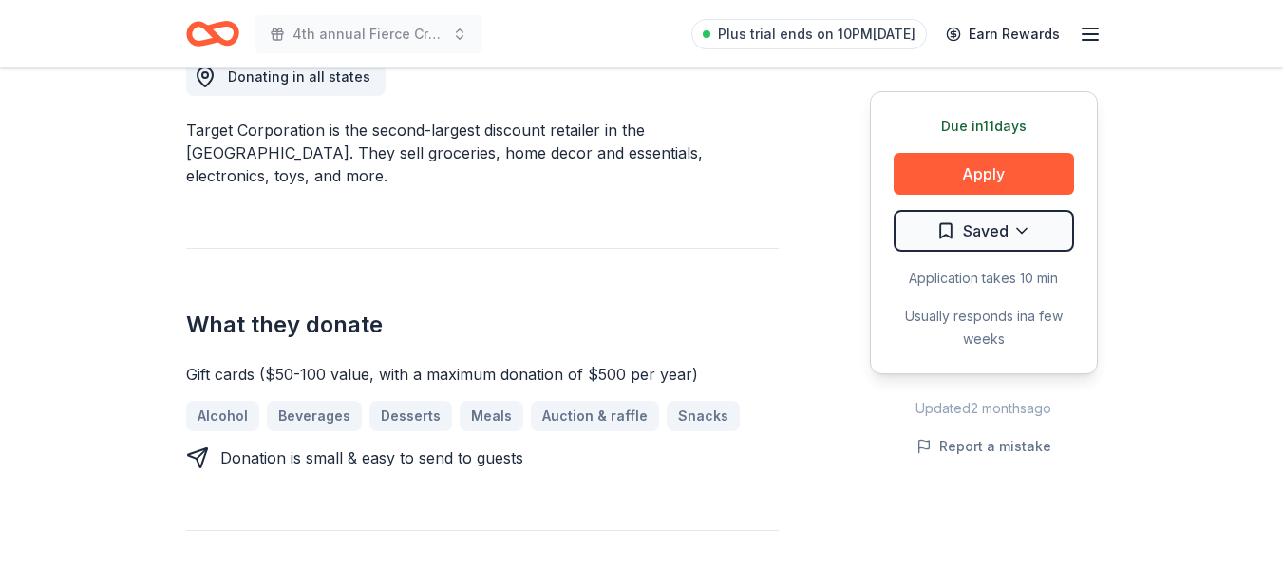
scroll to position [570, 0]
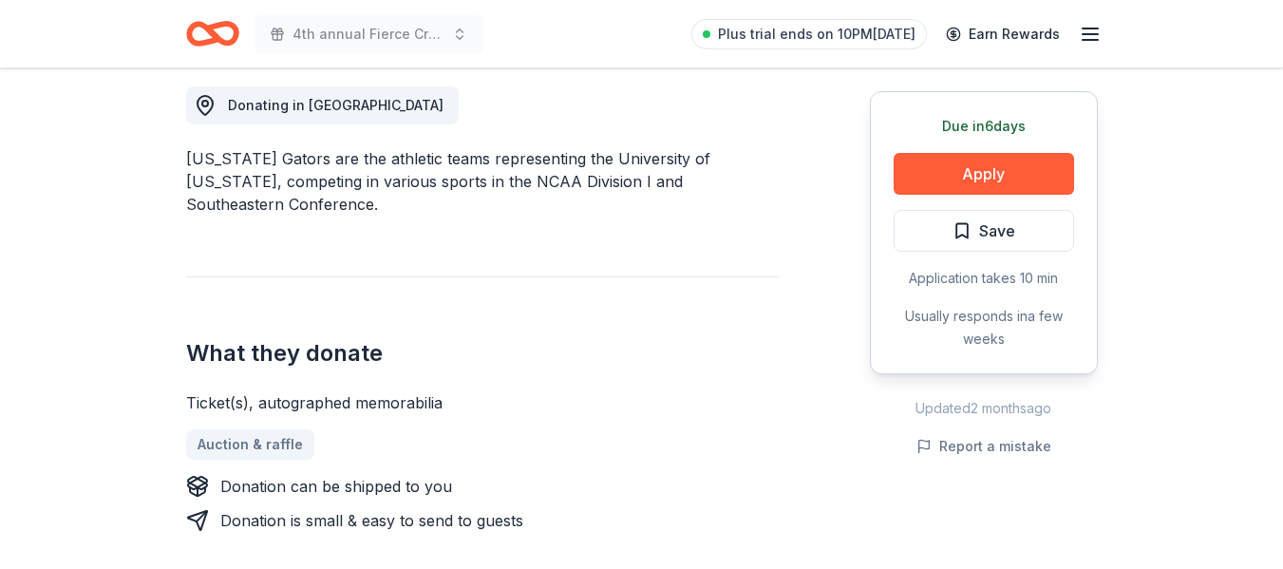
scroll to position [570, 0]
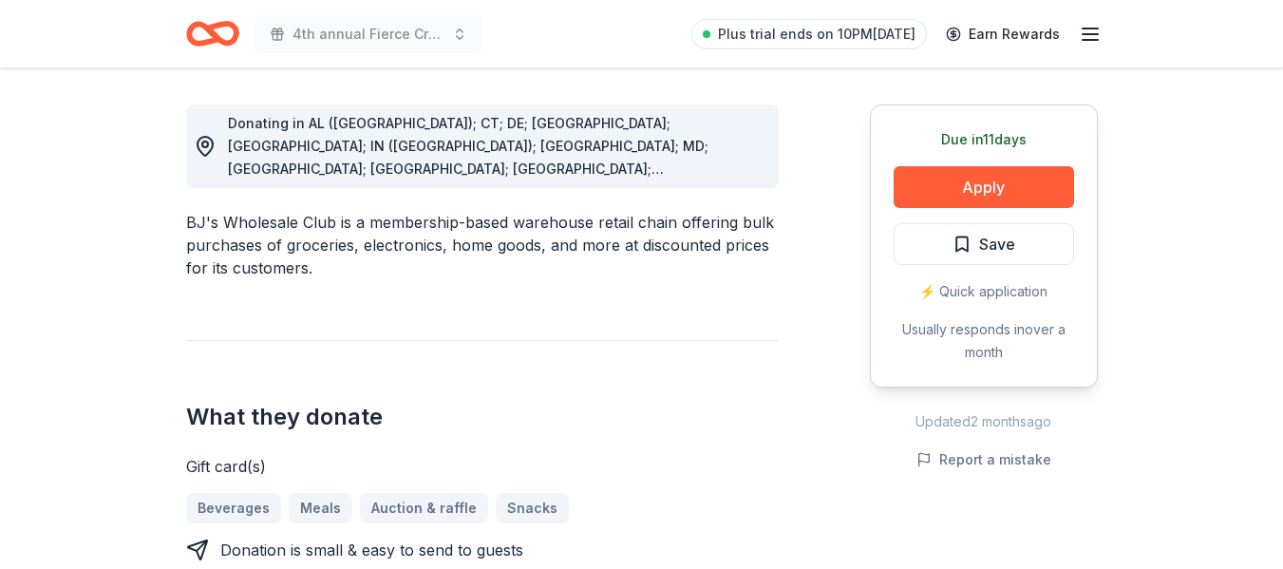
scroll to position [570, 0]
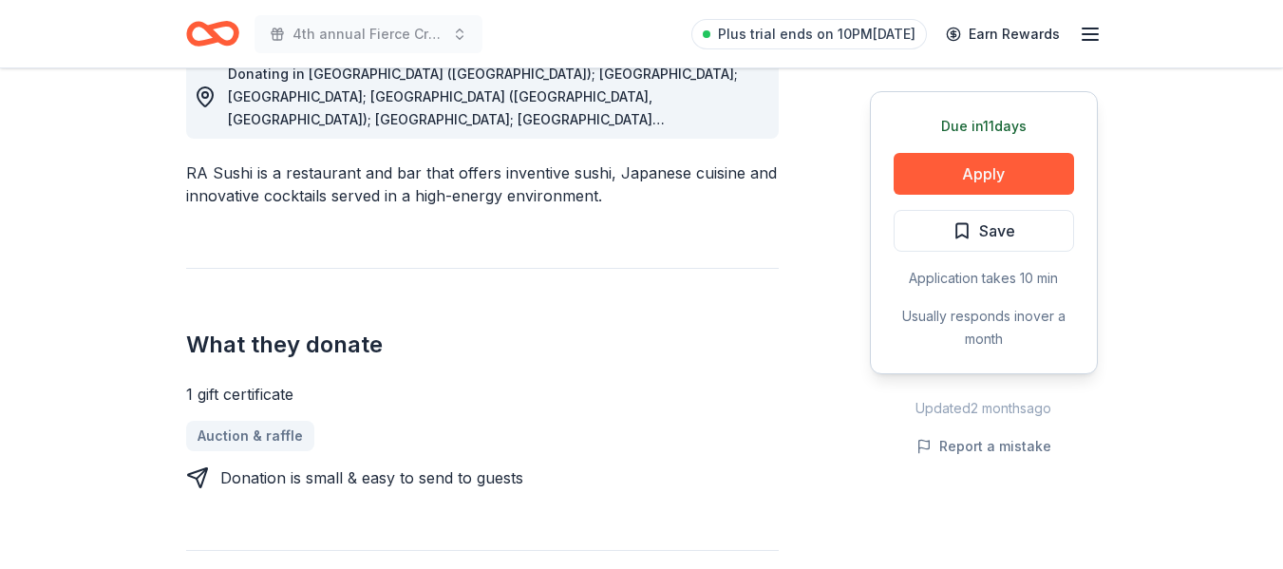
scroll to position [570, 0]
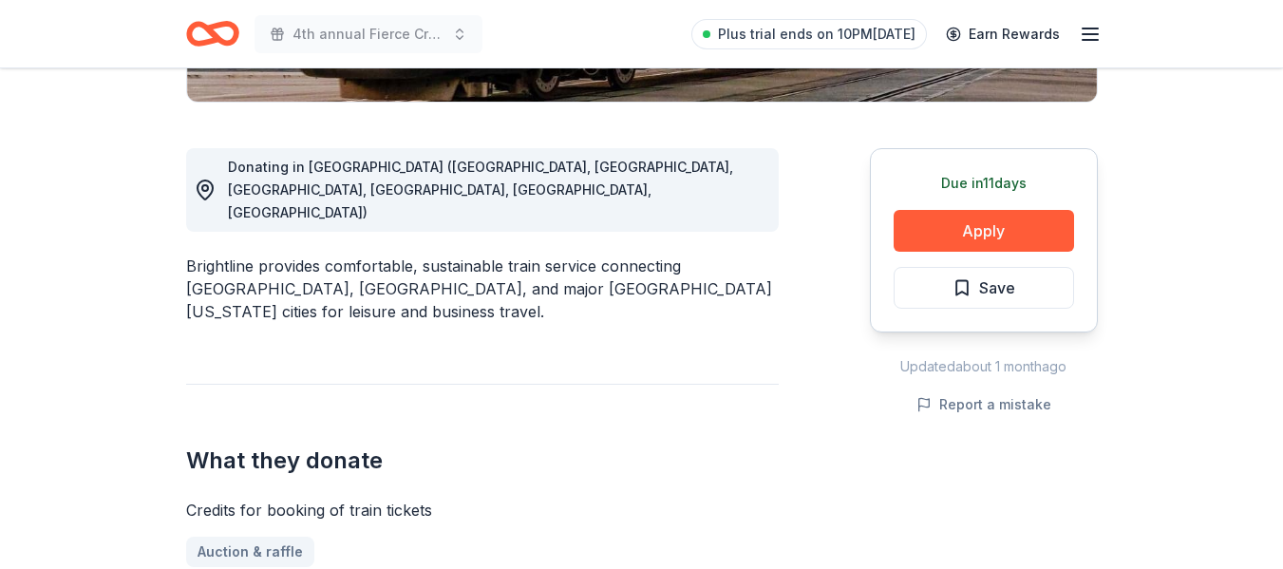
scroll to position [570, 0]
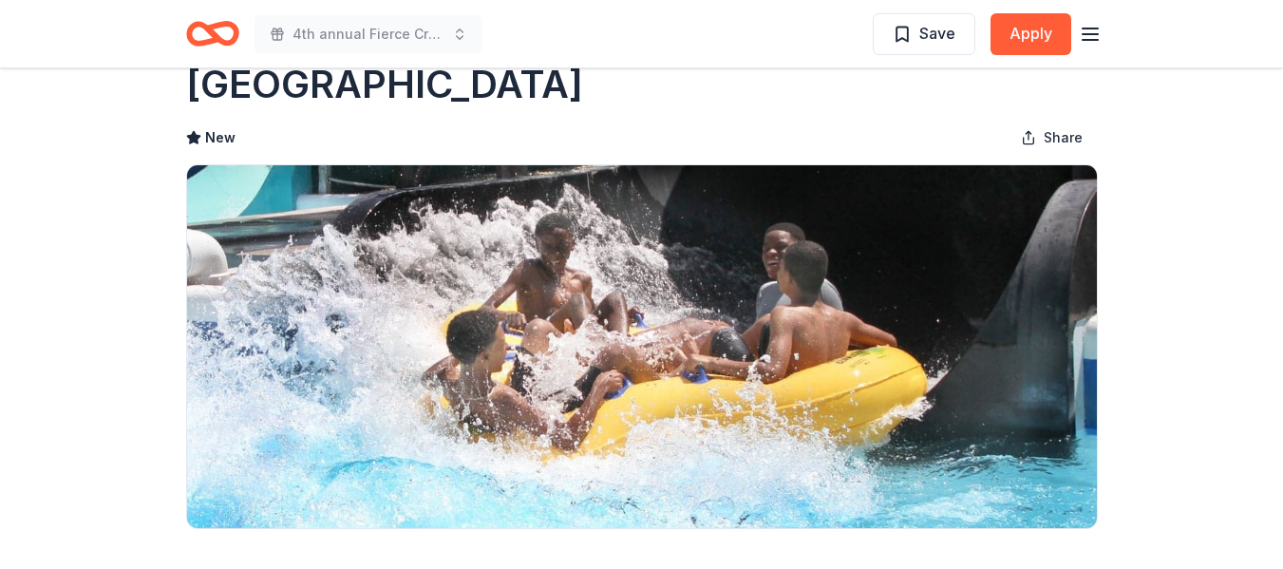
scroll to position [95, 0]
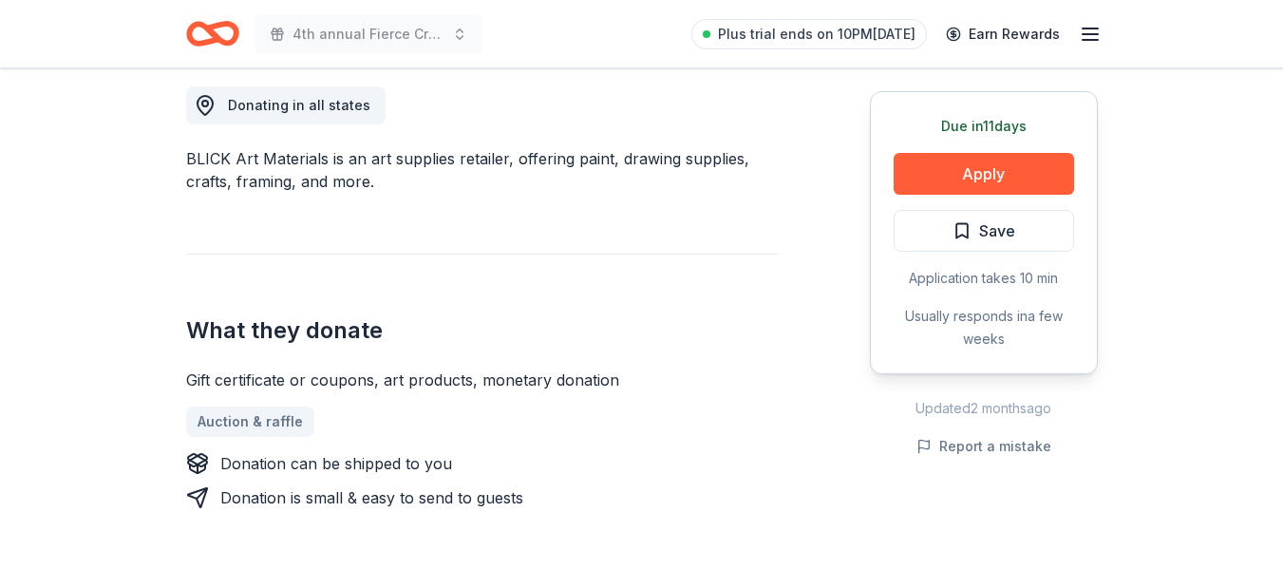
scroll to position [570, 0]
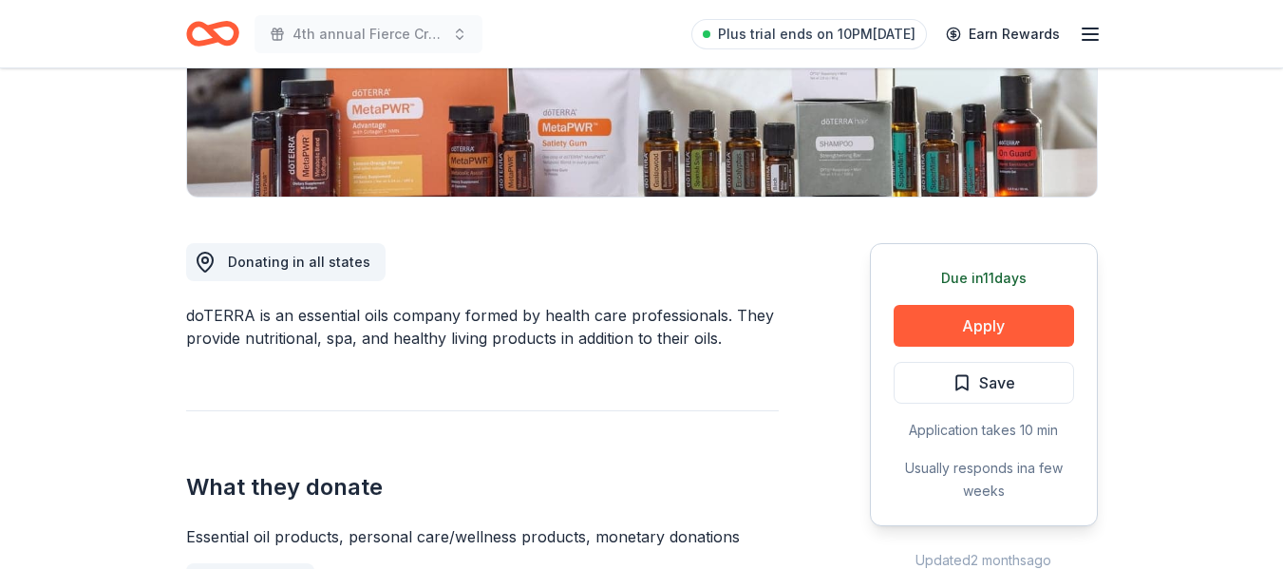
scroll to position [570, 0]
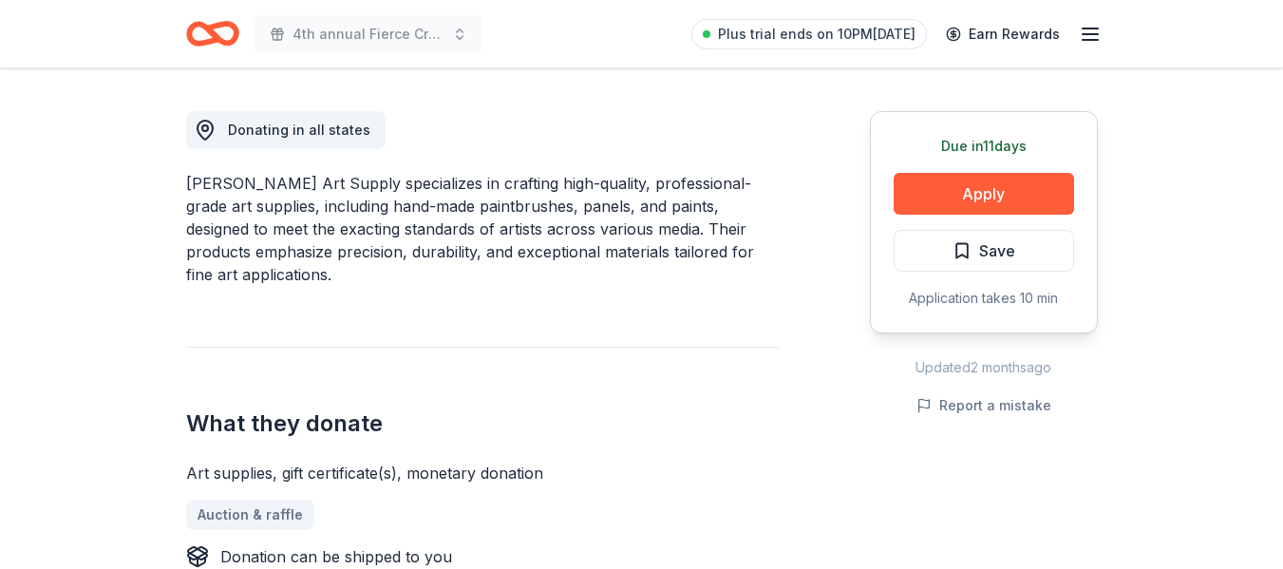
scroll to position [570, 0]
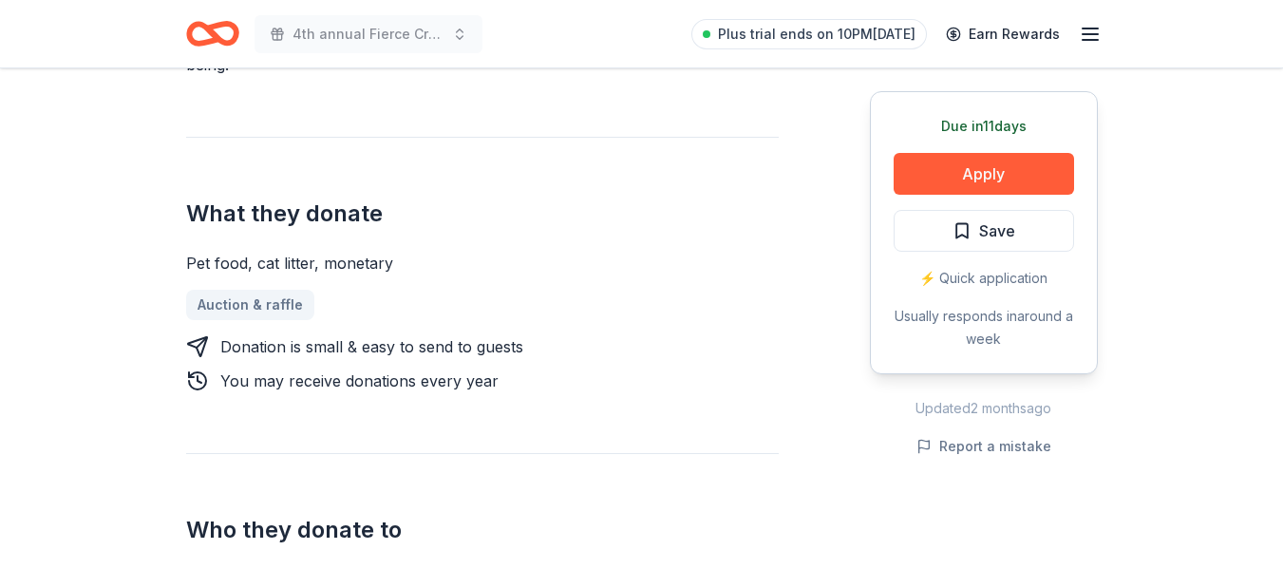
scroll to position [665, 0]
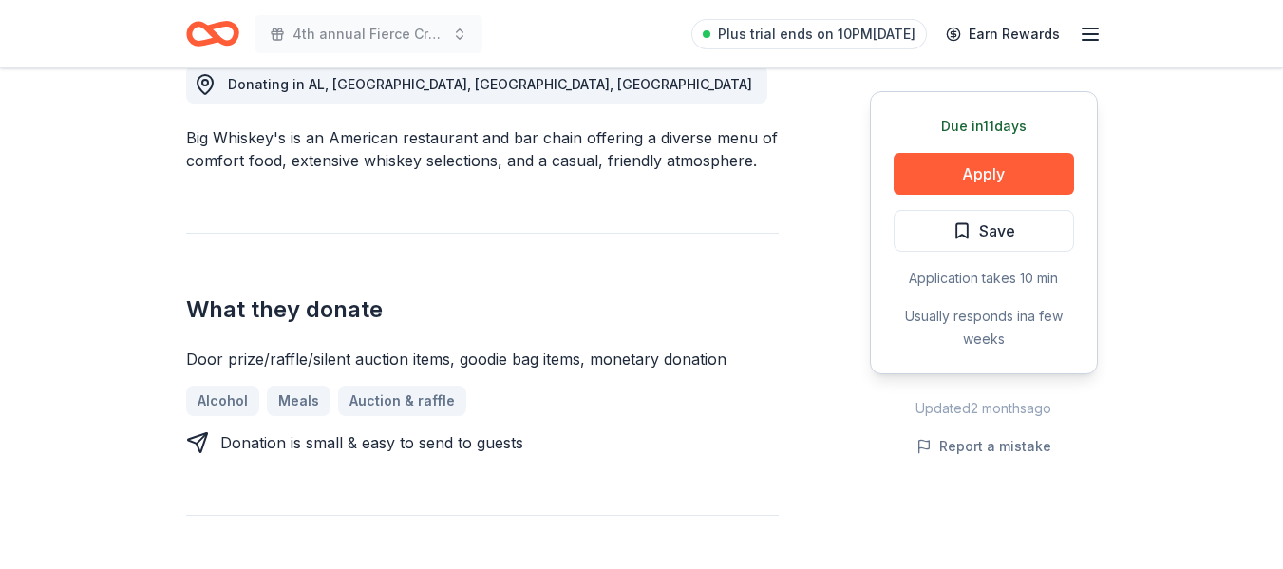
scroll to position [760, 0]
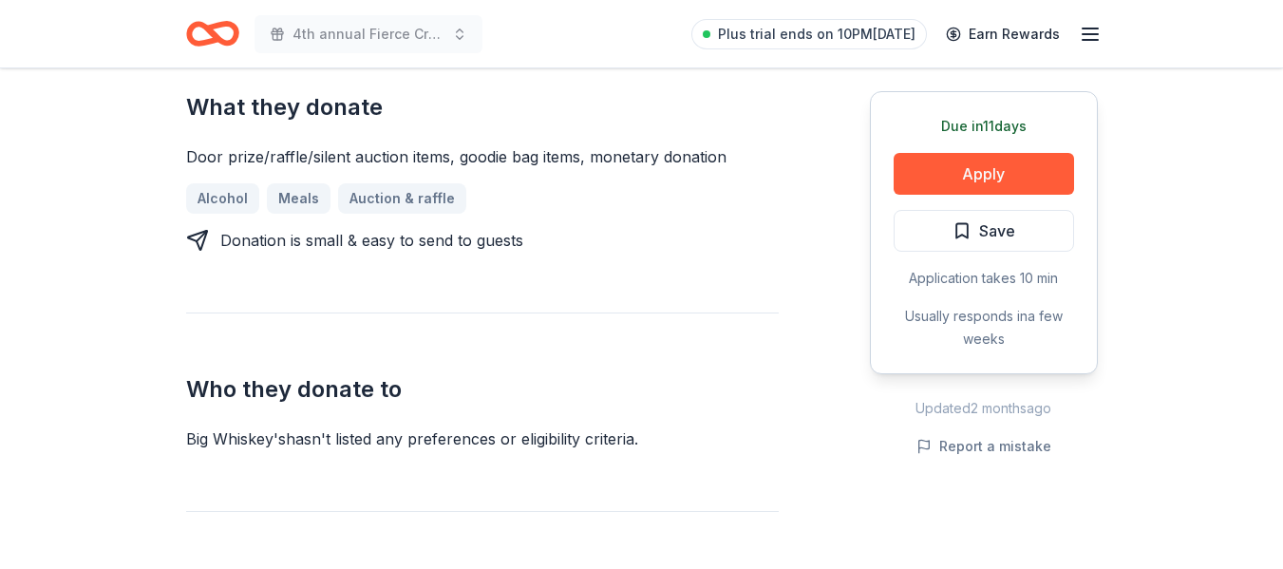
click at [711, 333] on div "Who they donate to Big Whiskey's hasn ' t listed any preferences or eligibility…" at bounding box center [482, 381] width 593 height 138
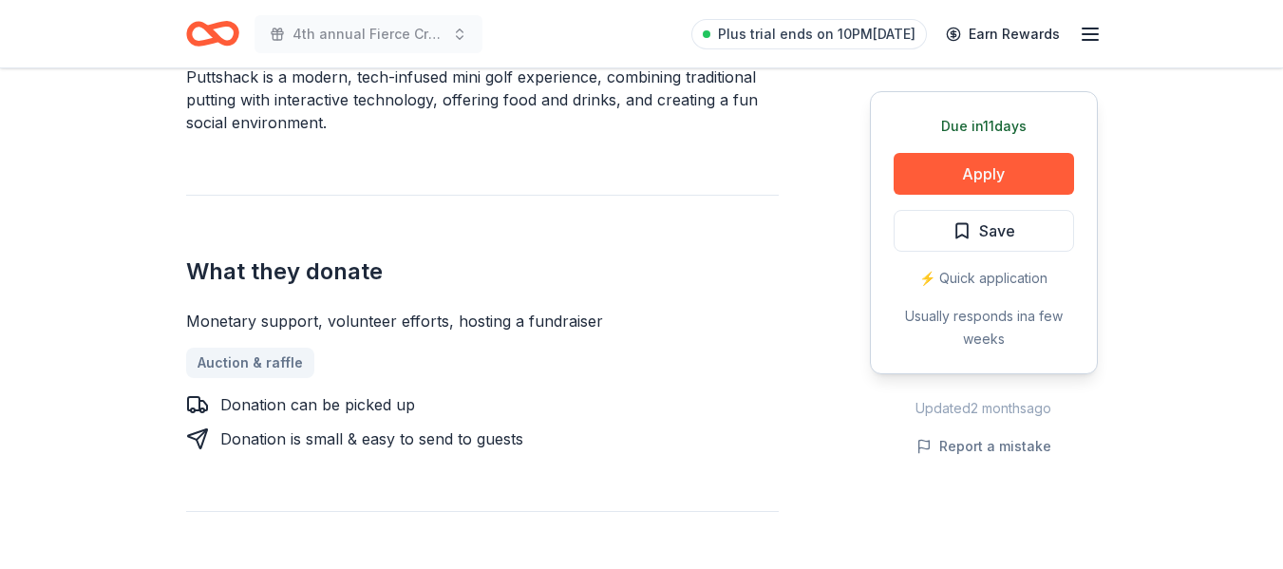
scroll to position [665, 0]
